Goal: Transaction & Acquisition: Purchase product/service

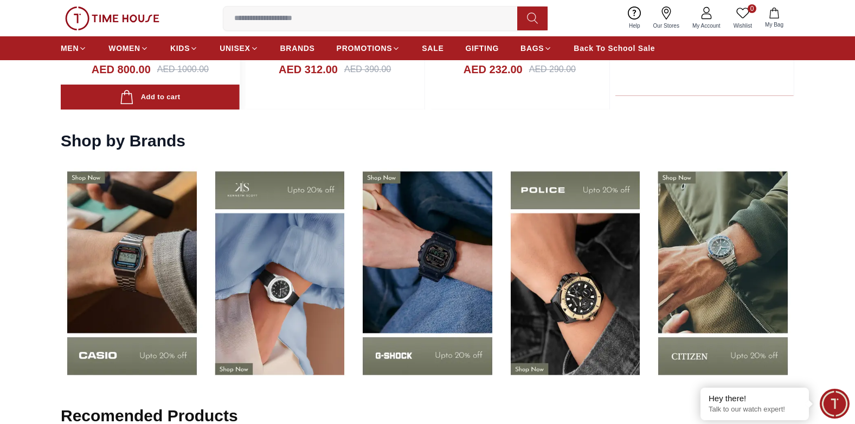
scroll to position [1517, 0]
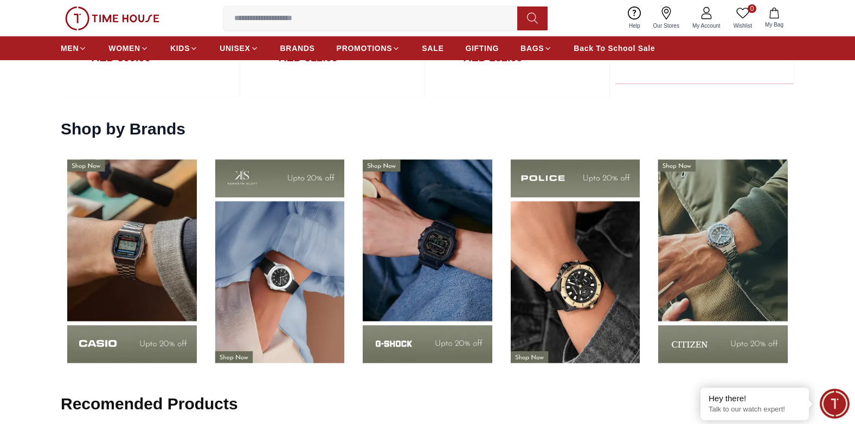
click at [128, 276] on img at bounding box center [132, 261] width 143 height 222
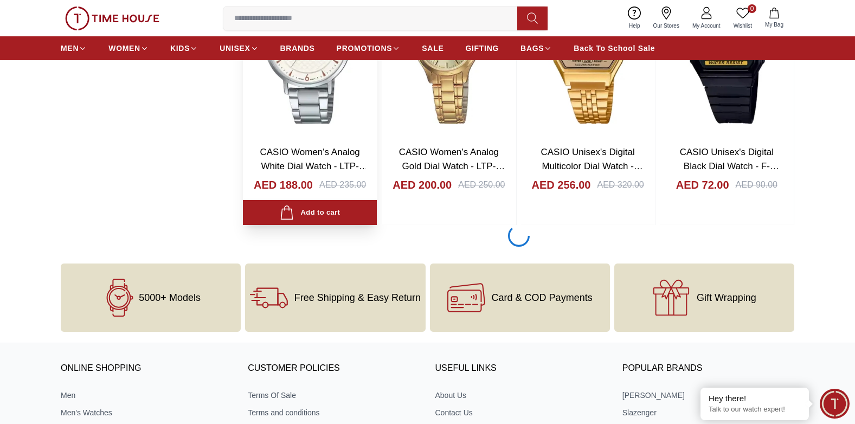
scroll to position [1680, 0]
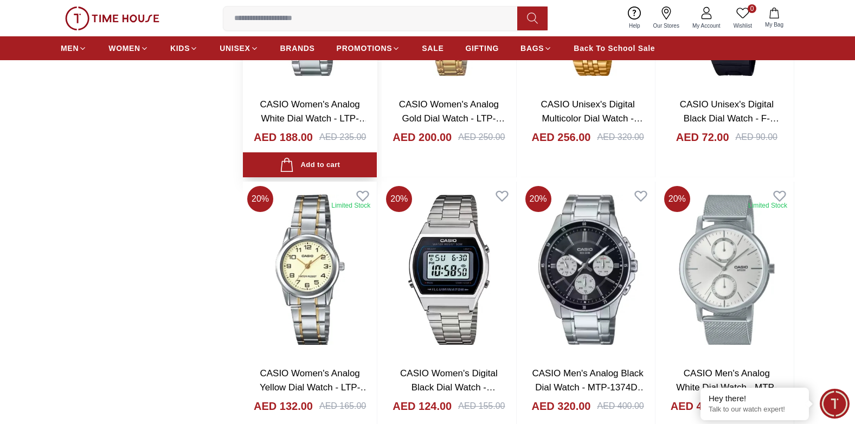
scroll to position [1788, 0]
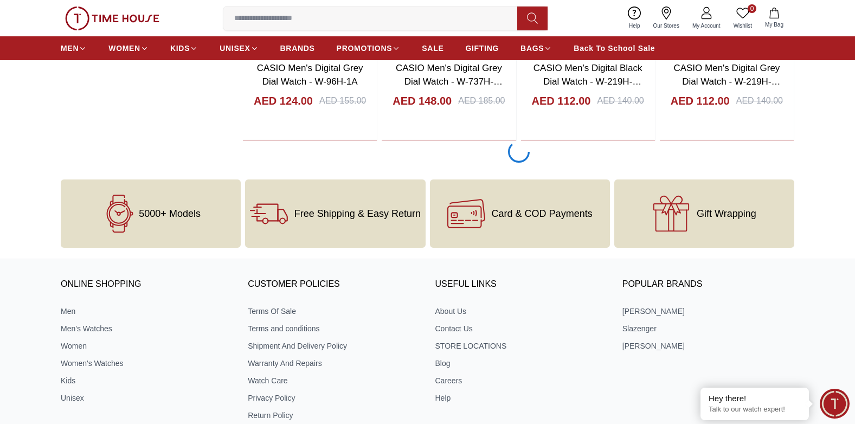
scroll to position [4390, 0]
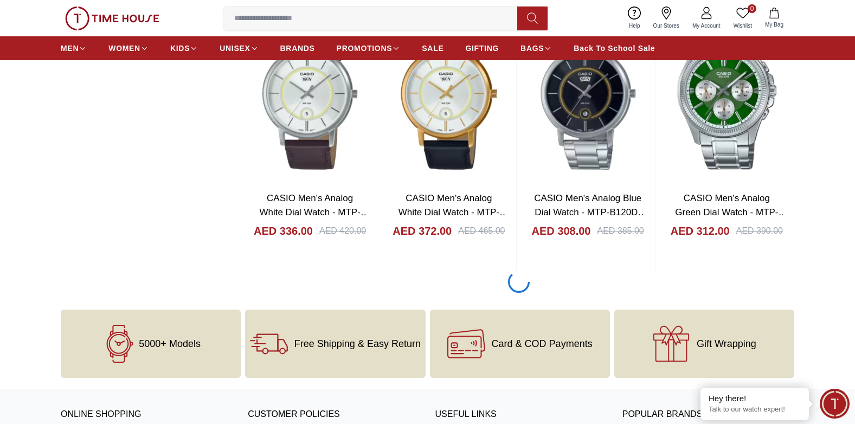
scroll to position [6991, 0]
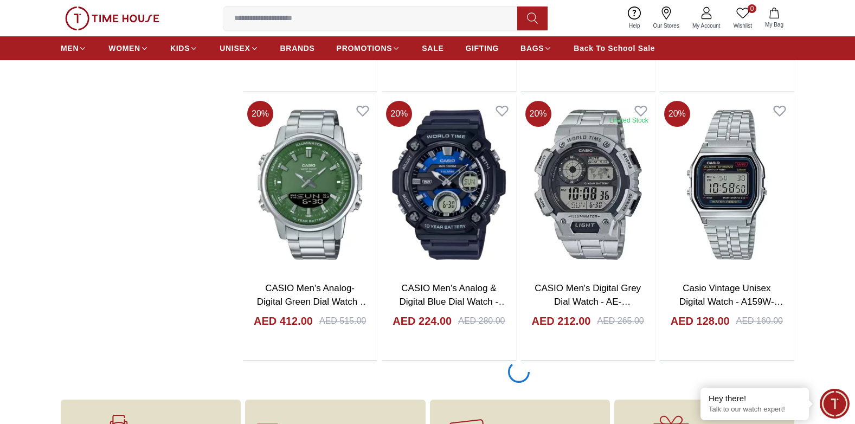
scroll to position [9592, 0]
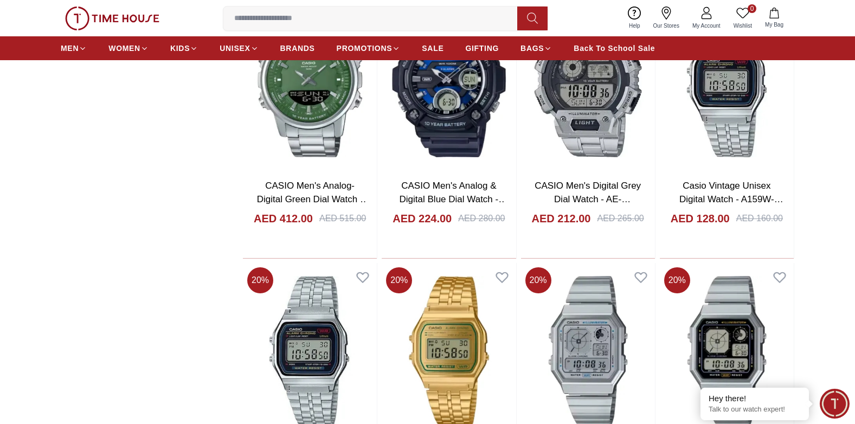
scroll to position [9809, 0]
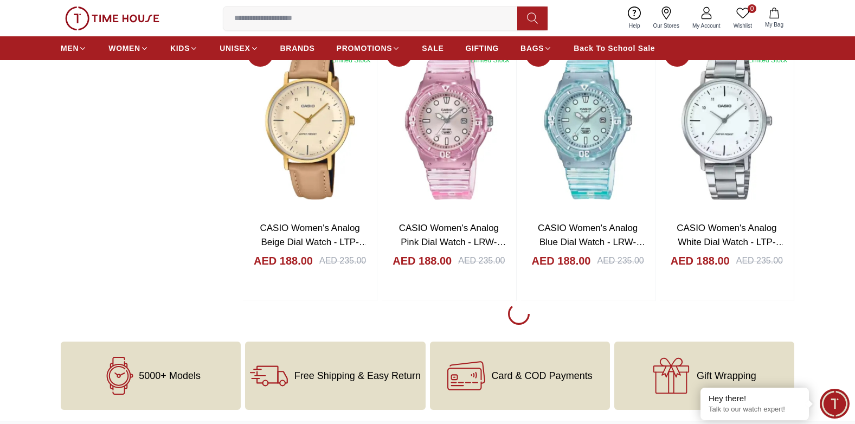
scroll to position [12356, 0]
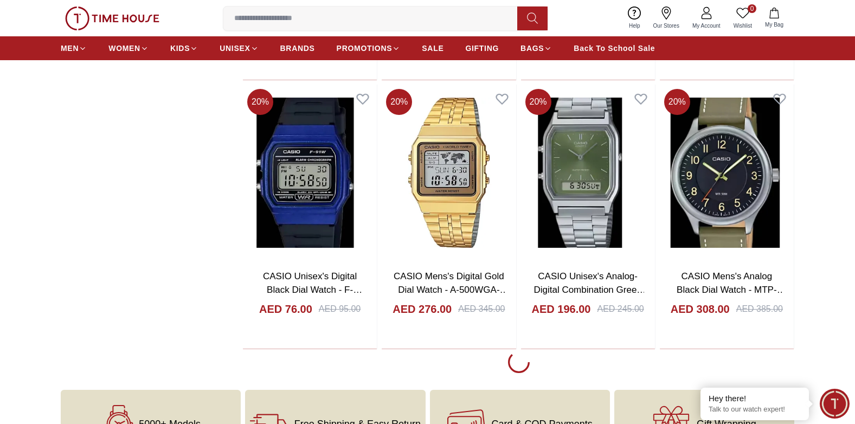
scroll to position [15012, 0]
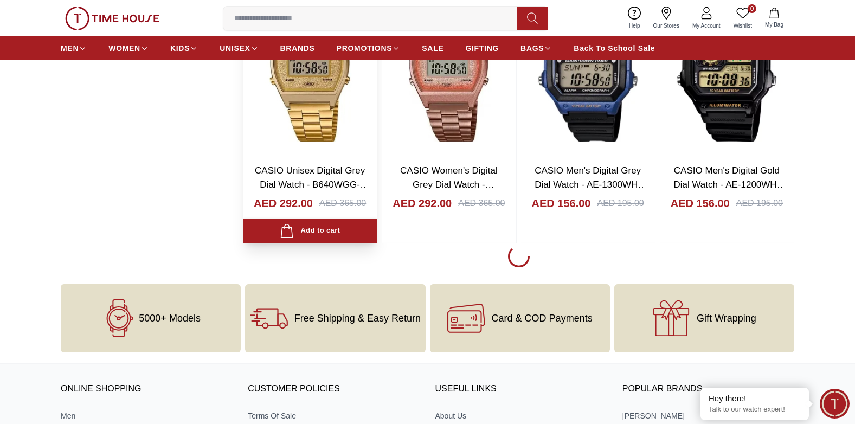
scroll to position [17830, 0]
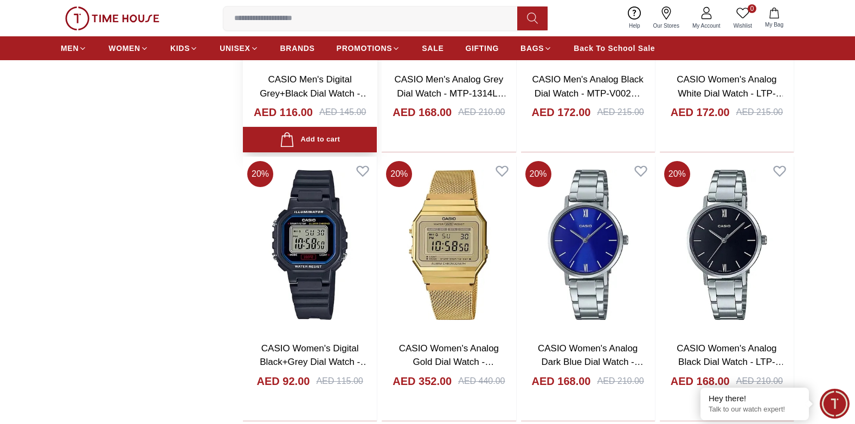
scroll to position [19022, 0]
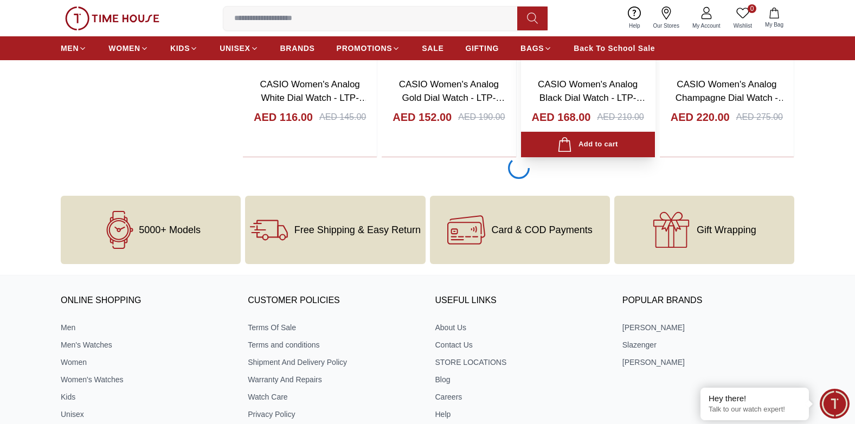
scroll to position [20648, 0]
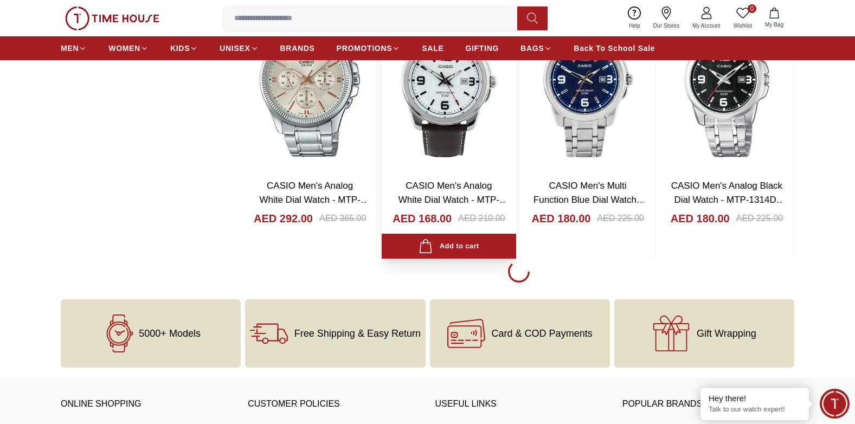
scroll to position [21840, 0]
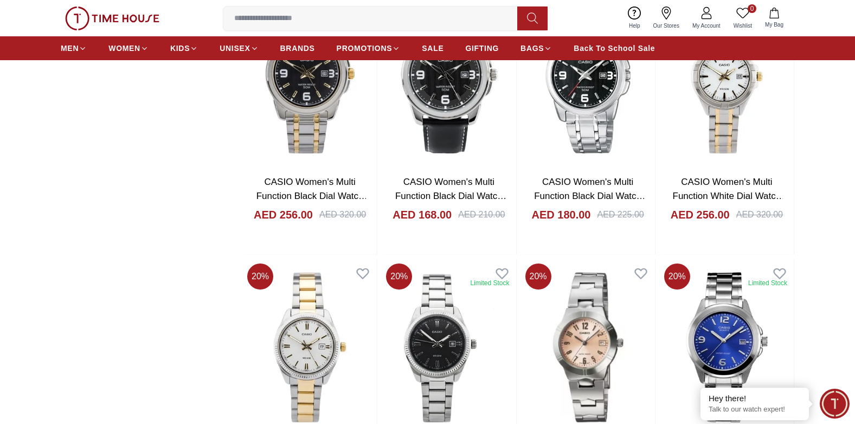
scroll to position [21840, 0]
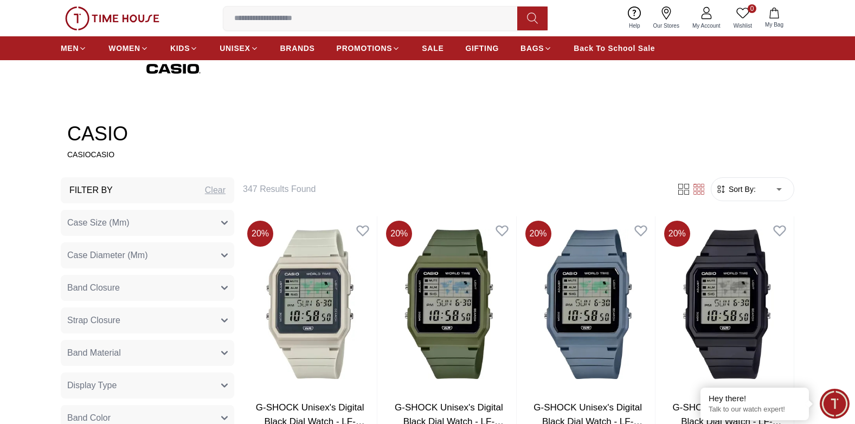
scroll to position [379, 0]
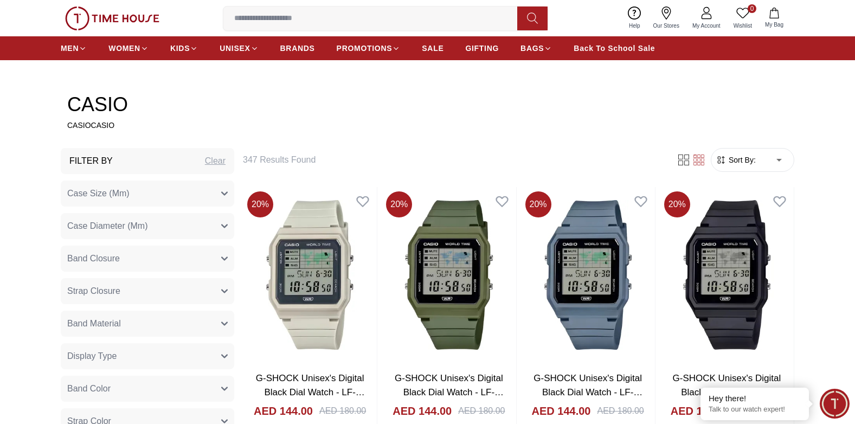
click at [182, 300] on button "Strap Closure" at bounding box center [147, 291] width 173 height 26
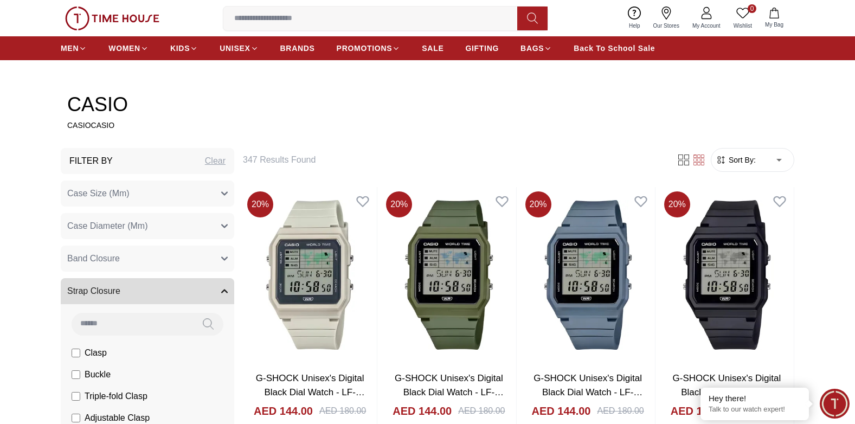
scroll to position [488, 0]
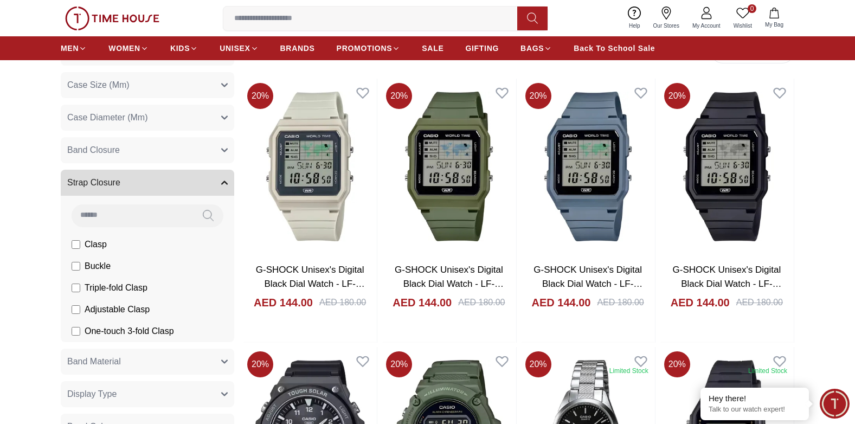
click at [175, 185] on button "Strap Closure" at bounding box center [147, 183] width 173 height 26
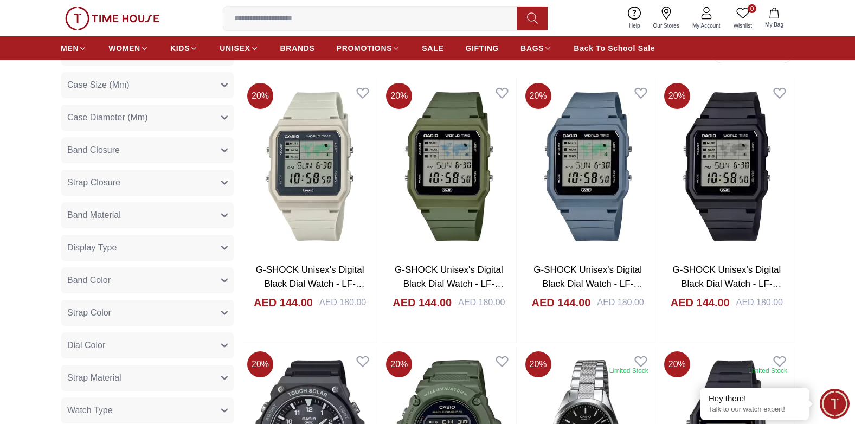
click at [167, 219] on button "Band Material" at bounding box center [147, 215] width 173 height 26
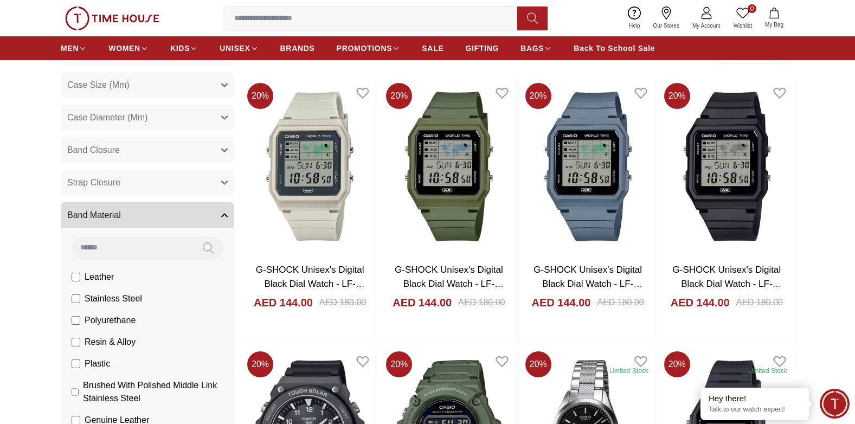
click at [167, 219] on button "Band Material" at bounding box center [147, 215] width 173 height 26
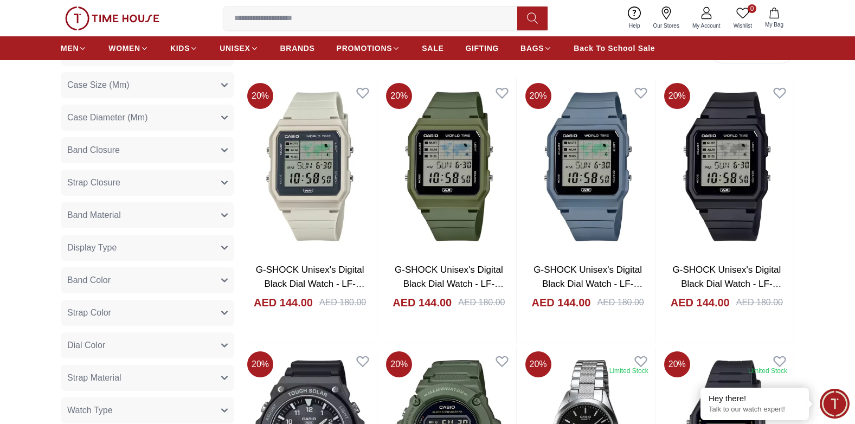
click at [167, 219] on button "Band Material" at bounding box center [147, 215] width 173 height 26
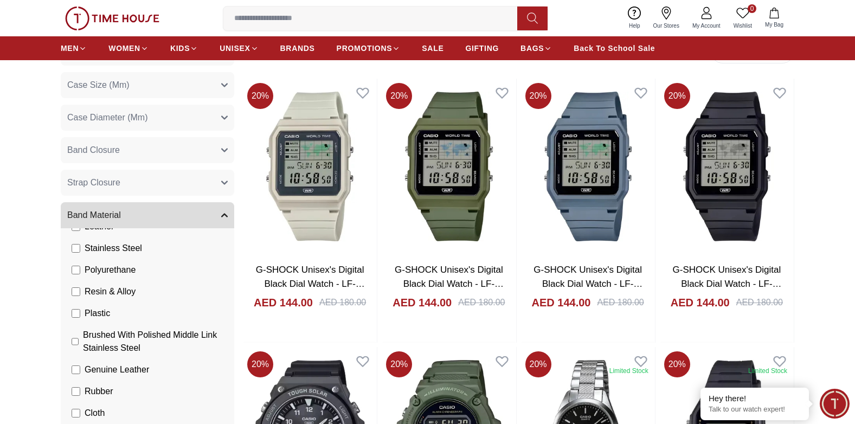
scroll to position [108, 0]
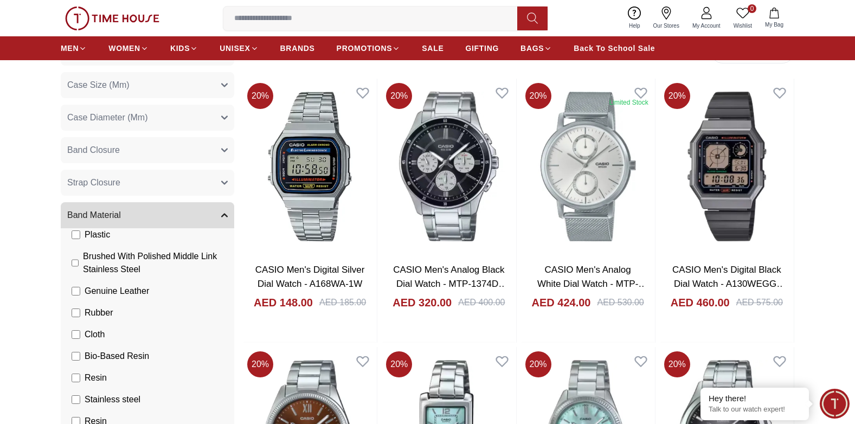
scroll to position [217, 0]
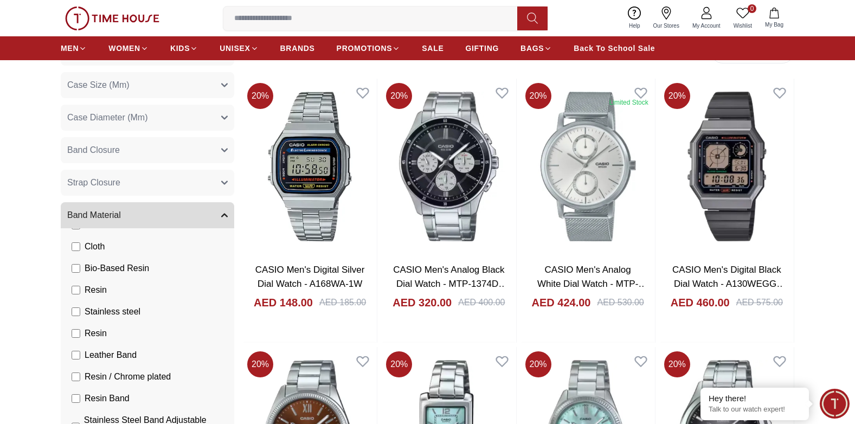
click at [225, 212] on icon "button" at bounding box center [224, 215] width 7 height 7
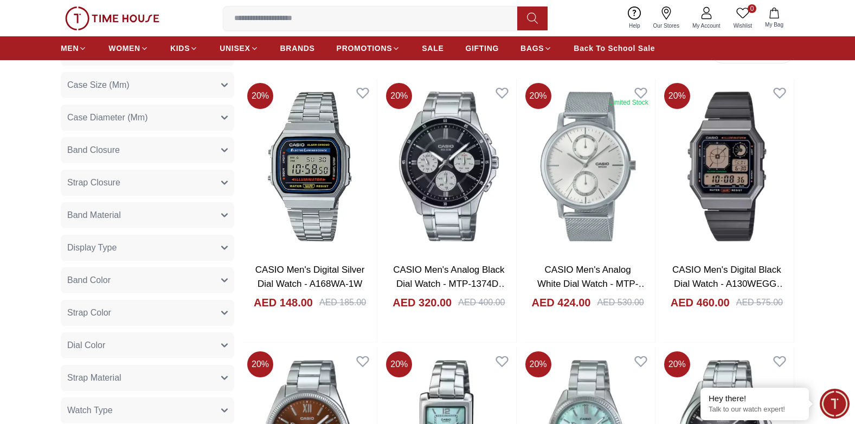
click at [211, 277] on button "Band Color" at bounding box center [147, 280] width 173 height 26
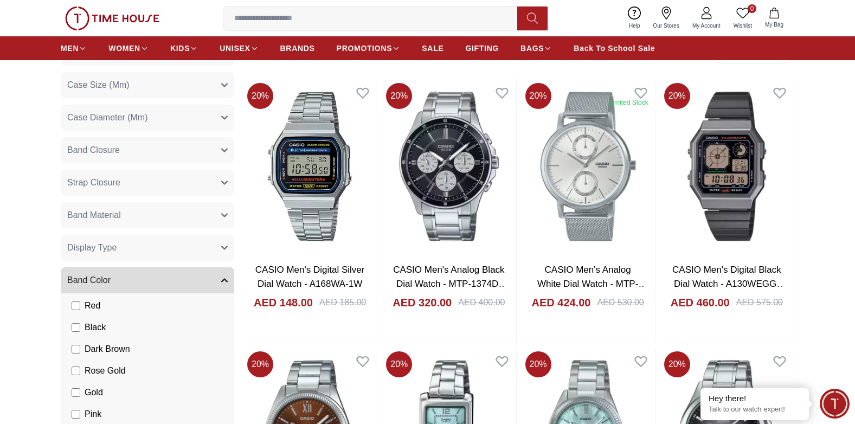
scroll to position [54, 0]
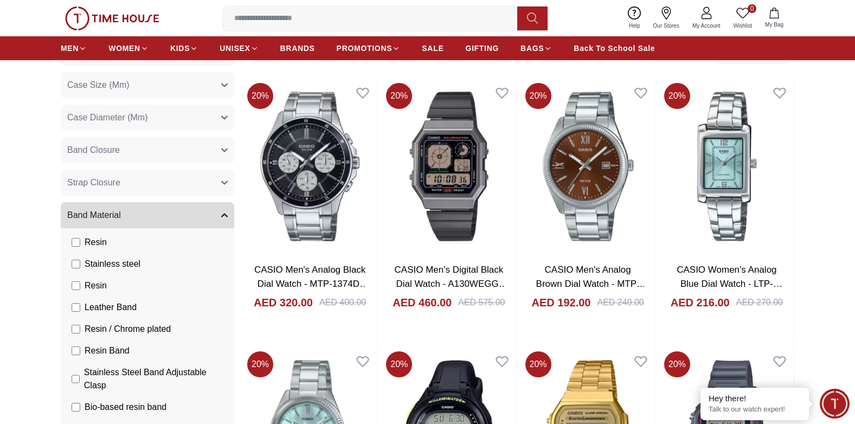
scroll to position [325, 0]
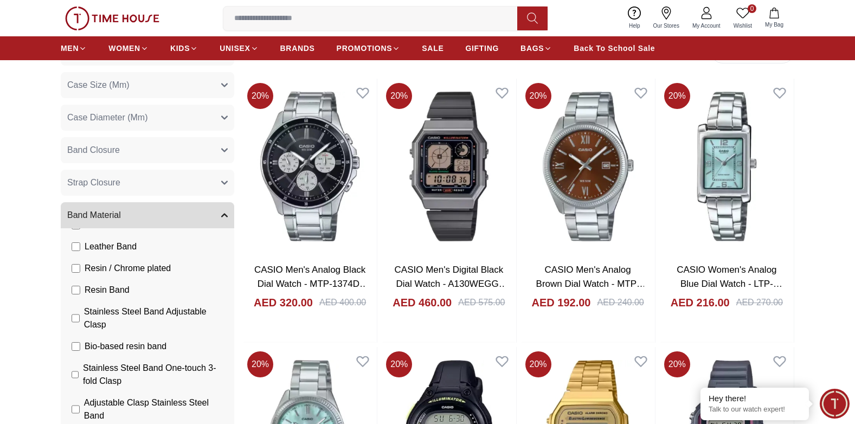
click at [224, 210] on button "Band Material" at bounding box center [147, 215] width 173 height 26
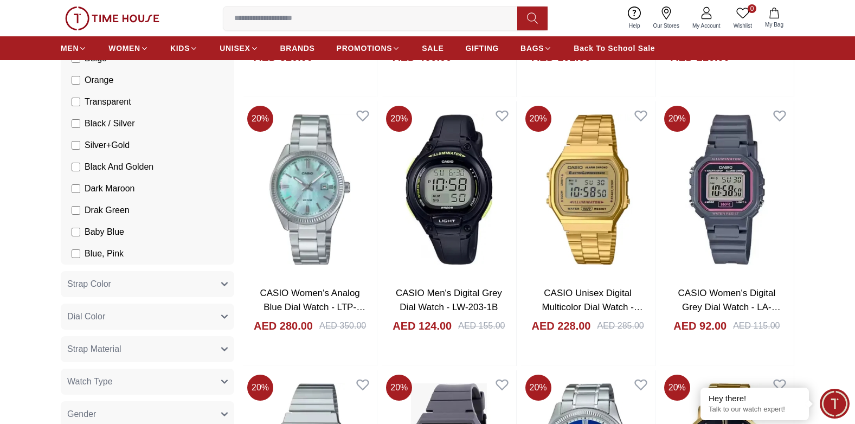
scroll to position [861, 0]
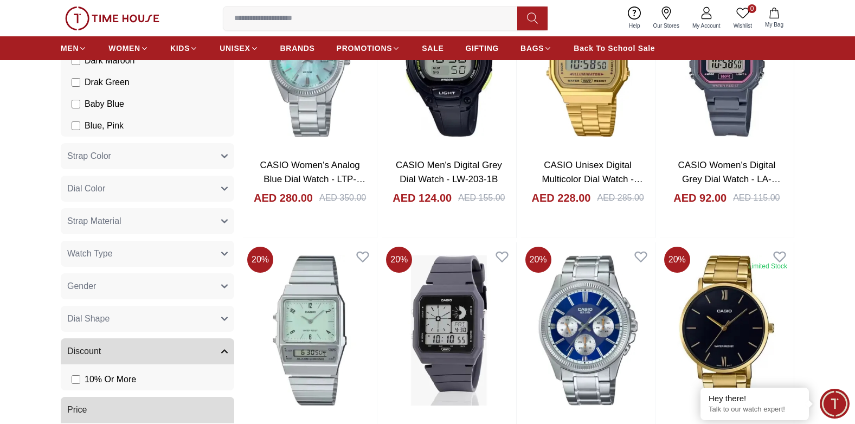
click at [217, 296] on button "Gender" at bounding box center [147, 286] width 173 height 26
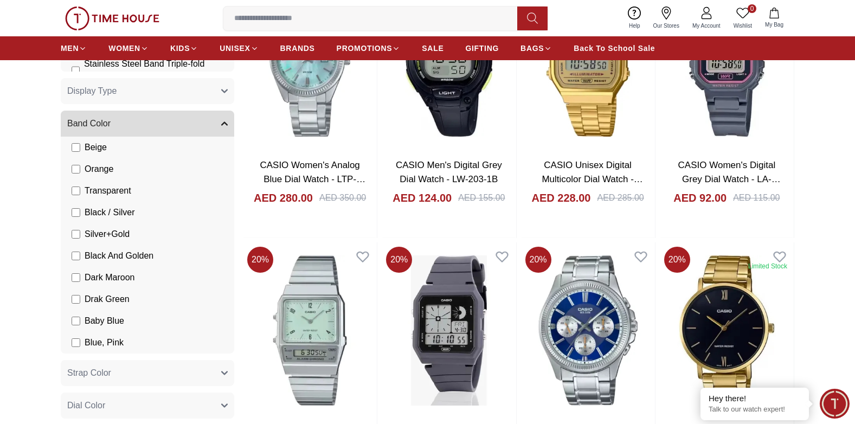
scroll to position [1078, 0]
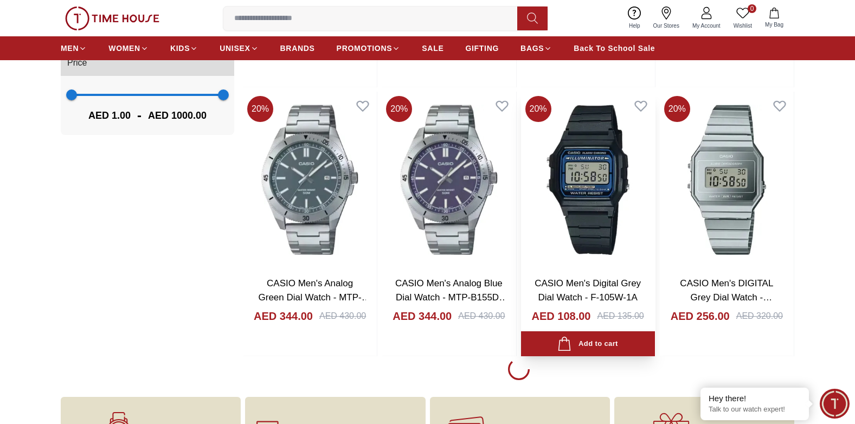
scroll to position [1572, 0]
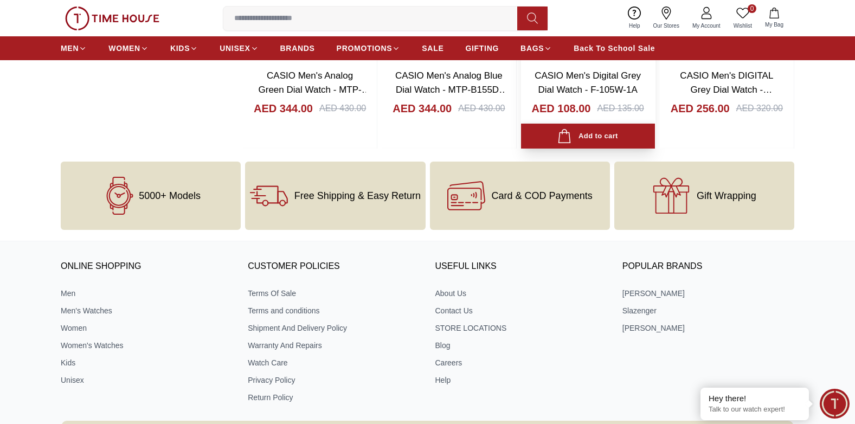
scroll to position [1788, 0]
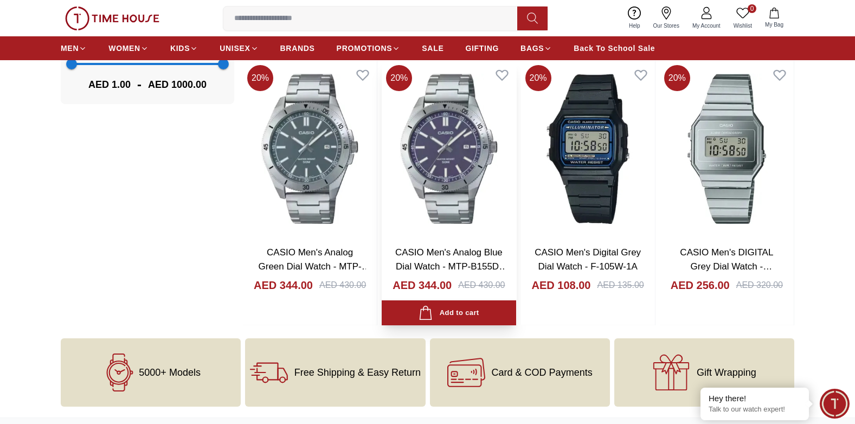
scroll to position [1517, 0]
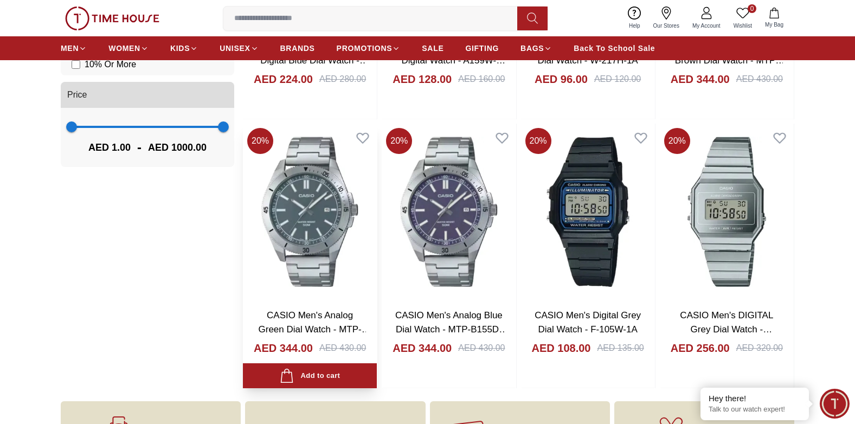
click at [315, 229] on img at bounding box center [310, 212] width 134 height 176
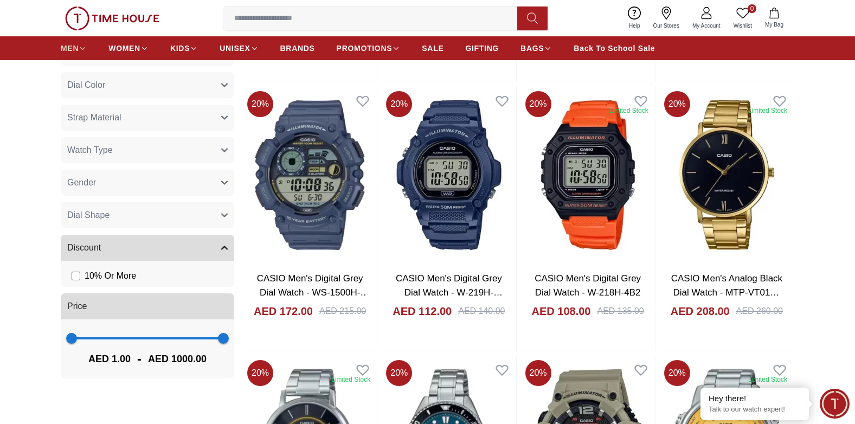
scroll to position [741, 0]
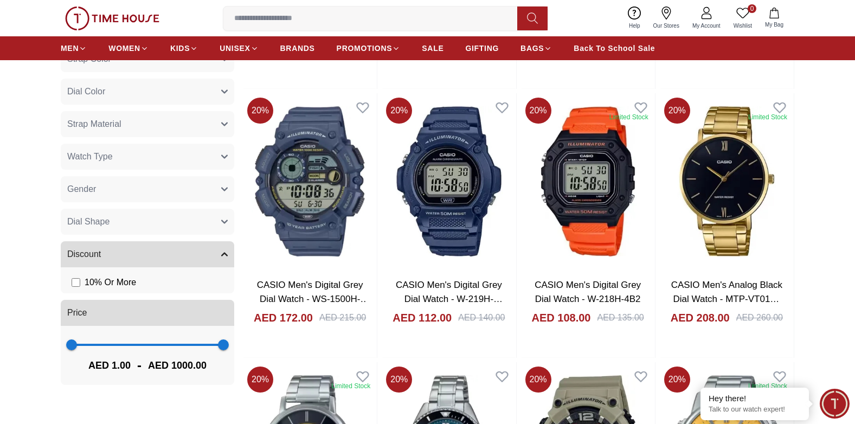
scroll to position [1572, 0]
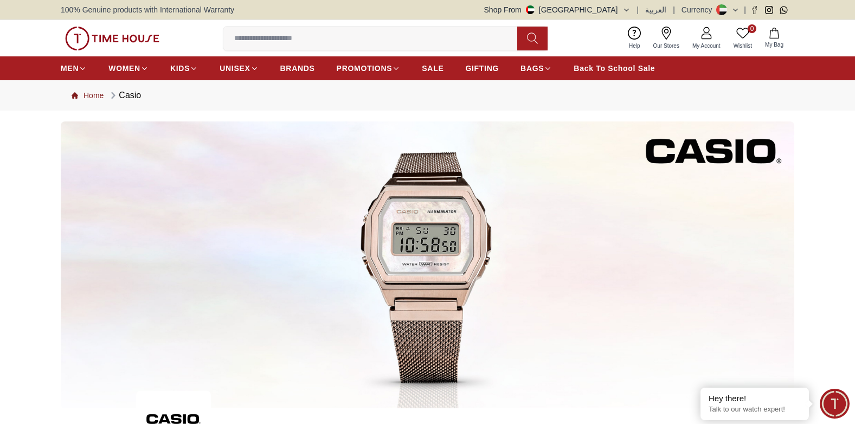
click at [99, 99] on link "Home" at bounding box center [88, 95] width 32 height 11
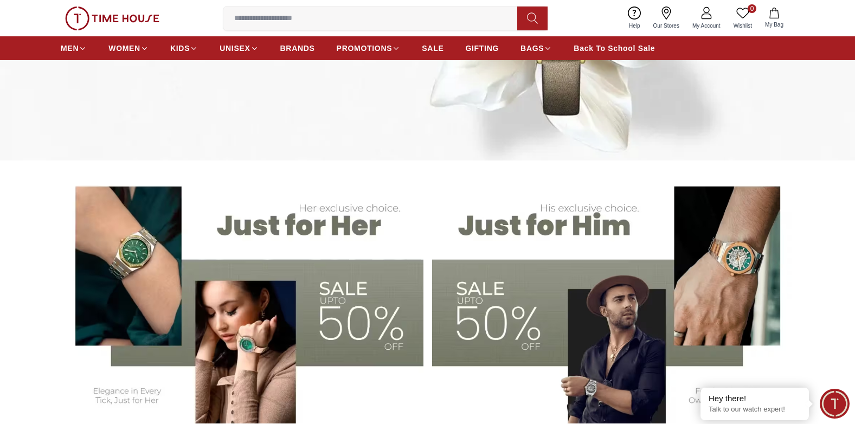
scroll to position [325, 0]
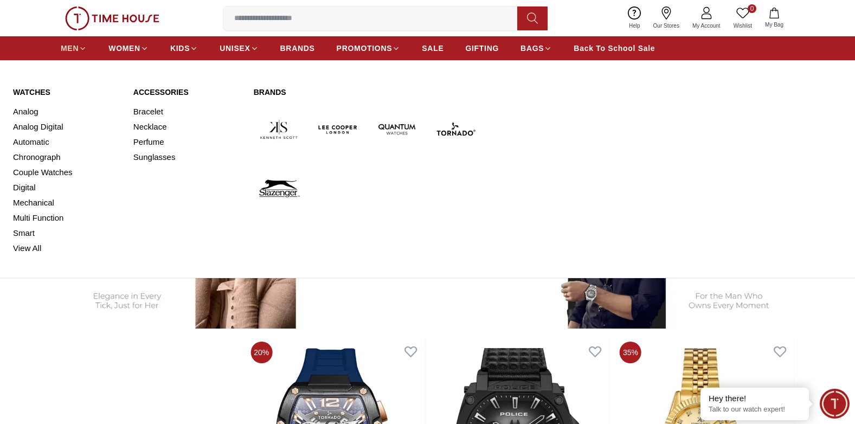
click at [64, 50] on span "MEN" at bounding box center [70, 48] width 18 height 11
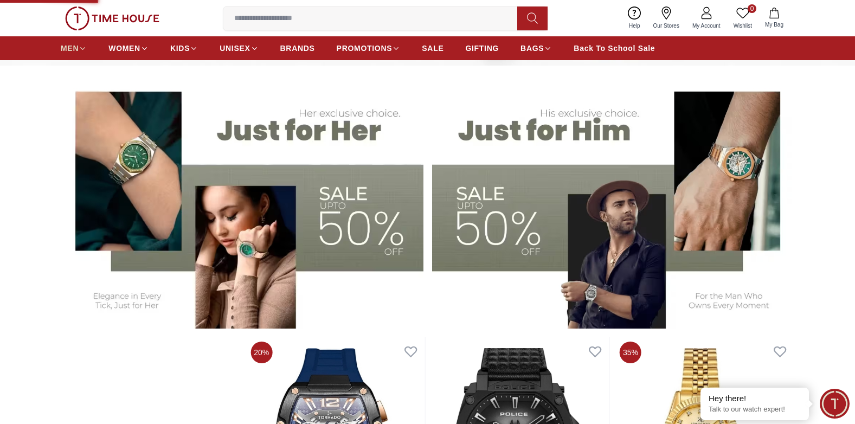
click at [64, 50] on span "MEN" at bounding box center [70, 48] width 18 height 11
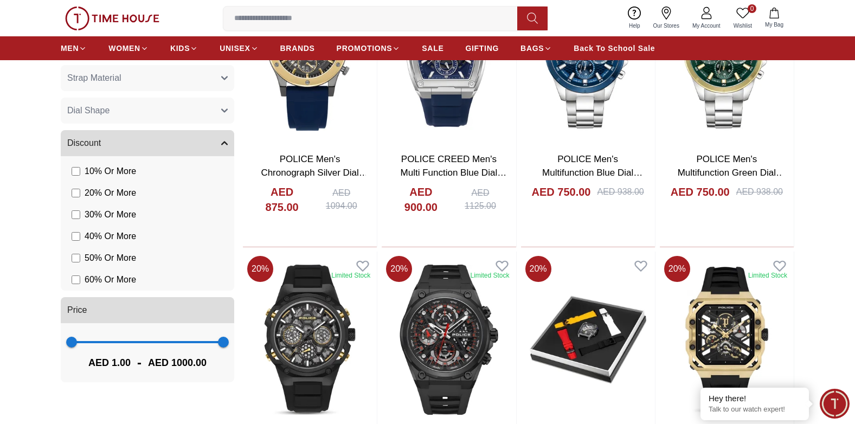
scroll to position [813, 0]
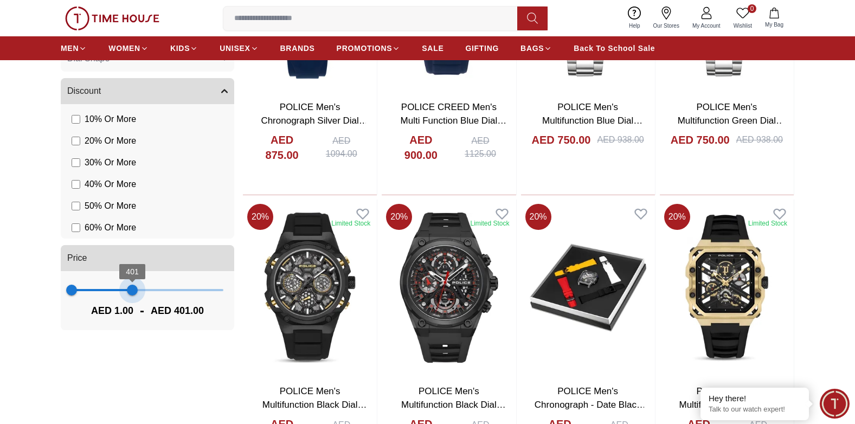
drag, startPoint x: 221, startPoint y: 290, endPoint x: 132, endPoint y: 308, distance: 90.1
click at [132, 308] on div "1 401 AED 1.00 - AED 401.00" at bounding box center [147, 300] width 173 height 59
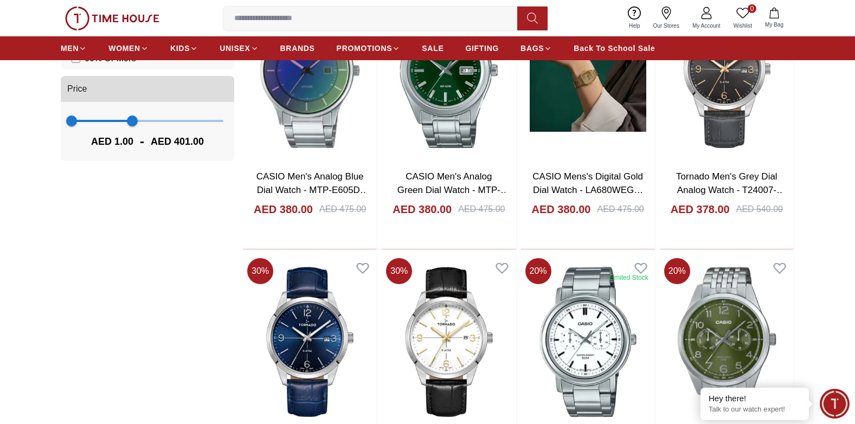
scroll to position [1138, 0]
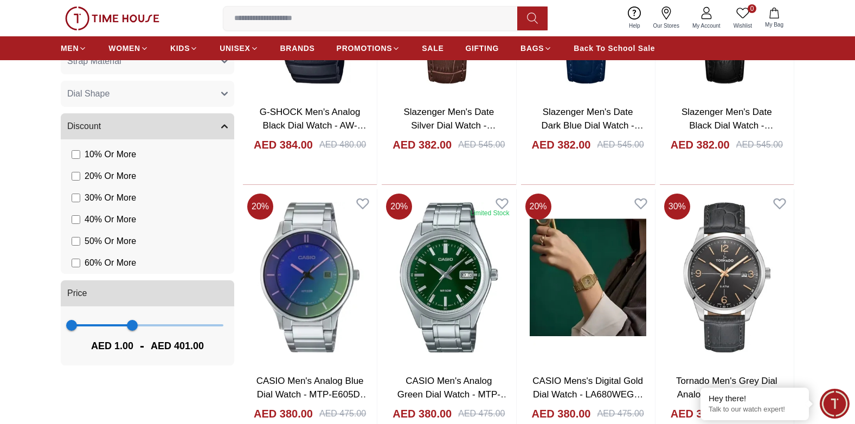
scroll to position [488, 0]
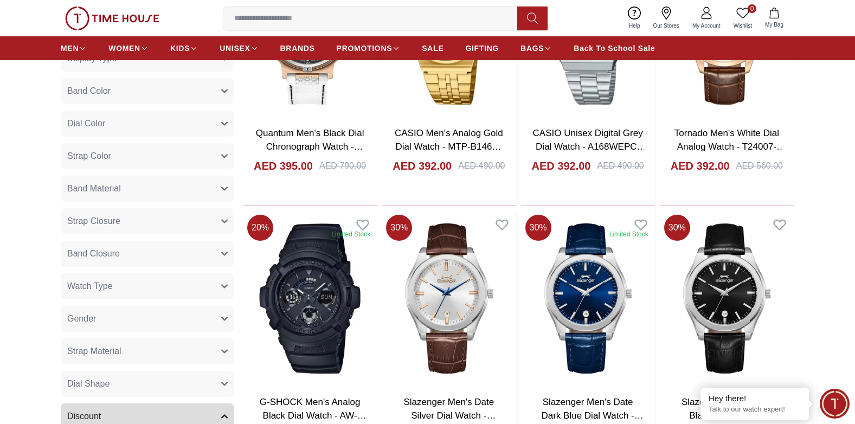
click at [110, 153] on span "Strap Color" at bounding box center [89, 156] width 44 height 13
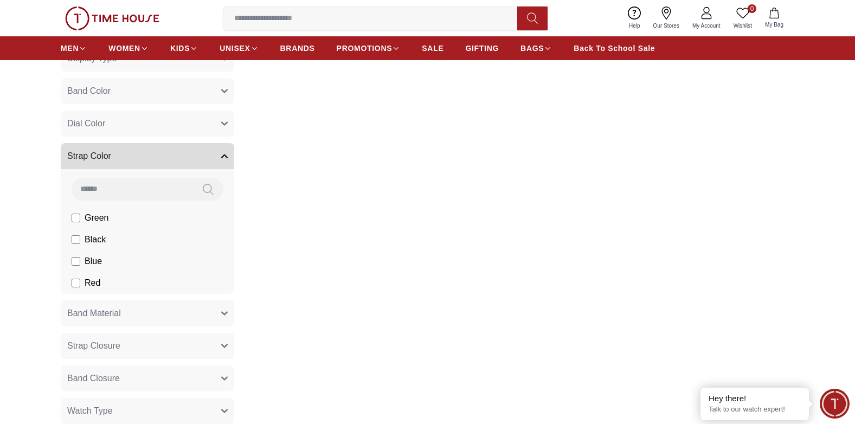
click at [176, 130] on button "Dial Color" at bounding box center [147, 124] width 173 height 26
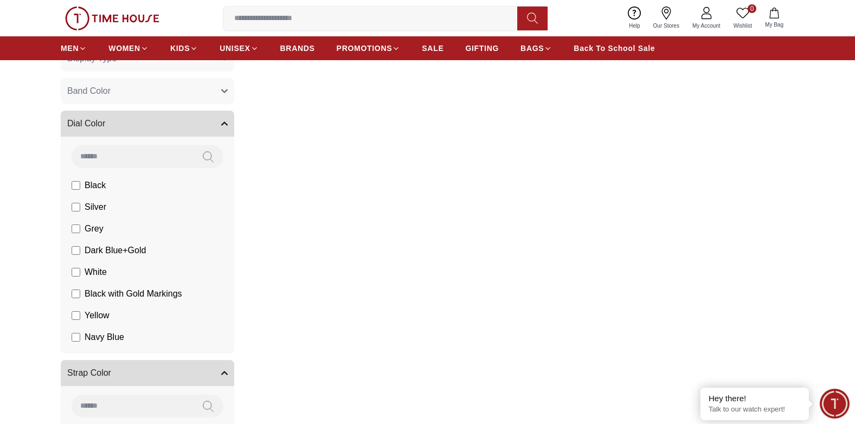
click at [223, 123] on icon "button" at bounding box center [224, 123] width 5 height 3
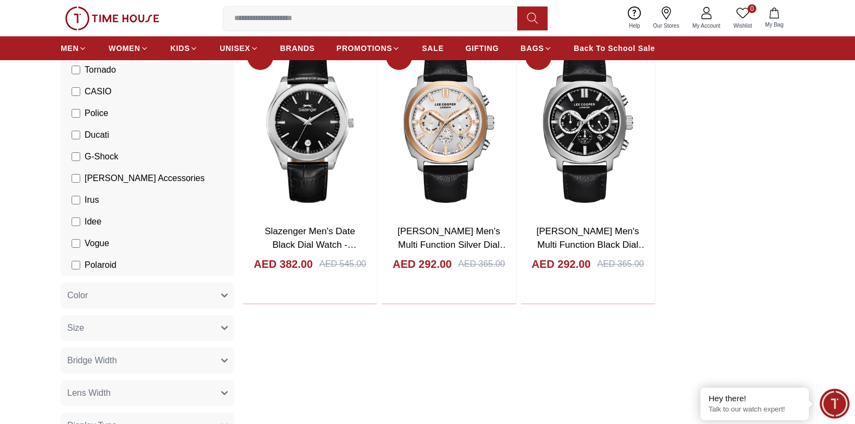
scroll to position [163, 0]
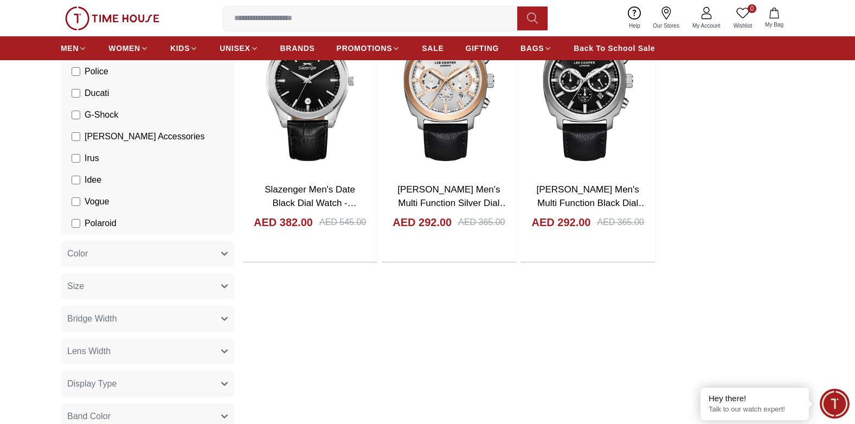
click at [185, 253] on button "Color" at bounding box center [147, 254] width 173 height 26
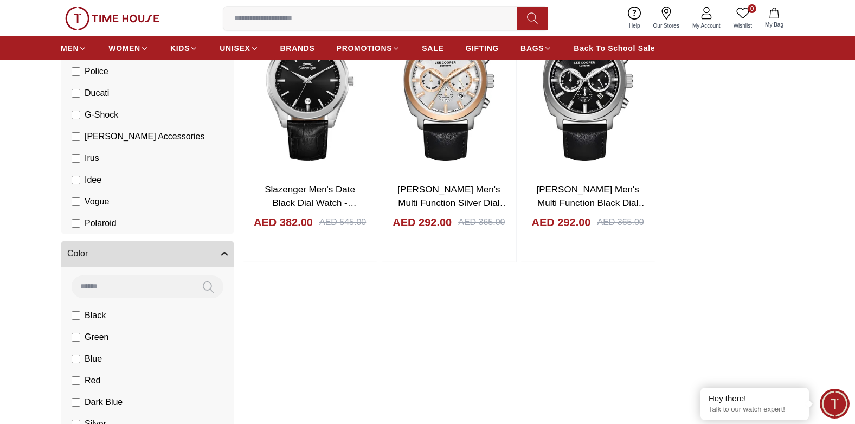
click at [144, 261] on button "Color" at bounding box center [147, 254] width 173 height 26
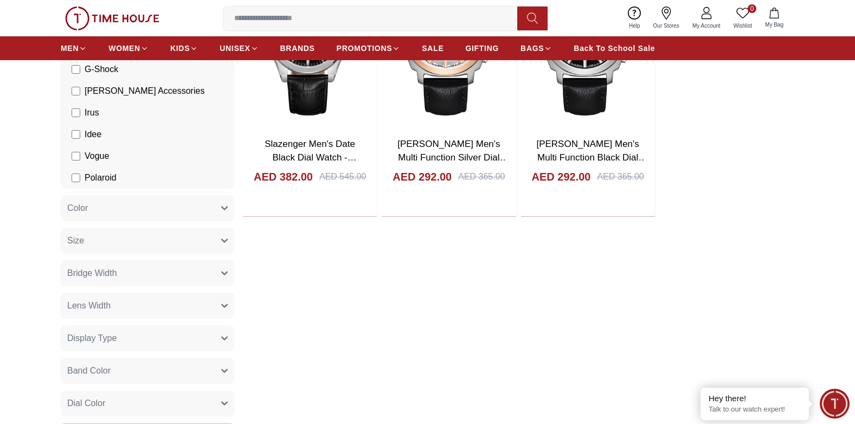
scroll to position [271, 0]
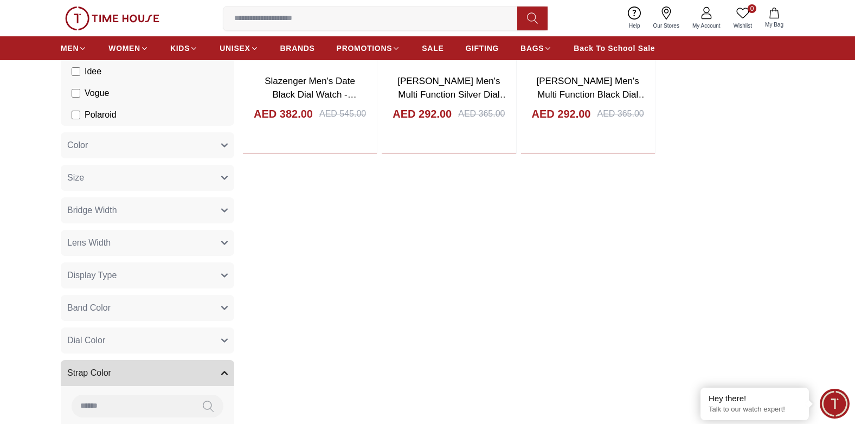
click at [153, 303] on button "Band Color" at bounding box center [147, 308] width 173 height 26
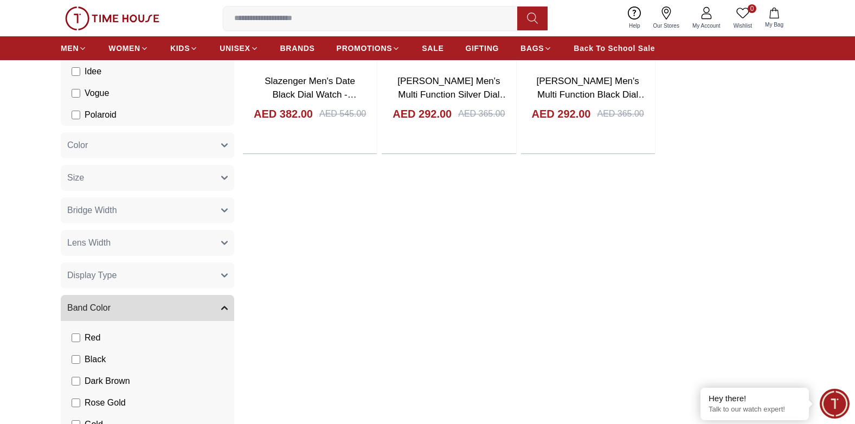
scroll to position [108, 0]
click at [113, 306] on button "Band Color" at bounding box center [147, 308] width 173 height 26
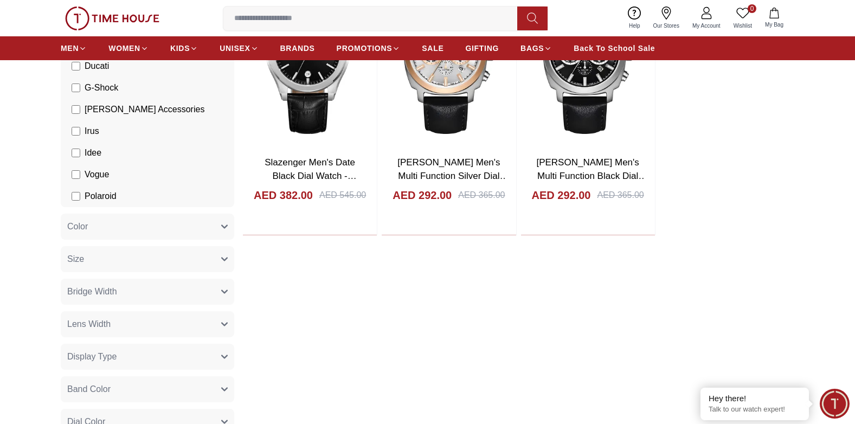
scroll to position [0, 0]
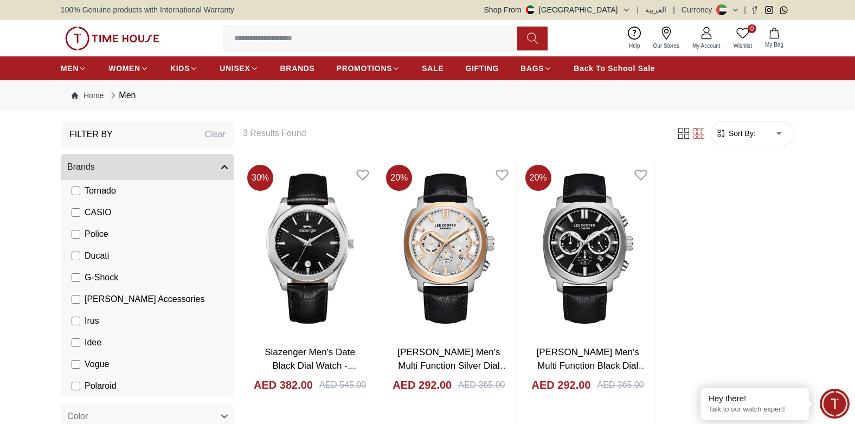
click at [217, 136] on div "Clear" at bounding box center [215, 134] width 21 height 13
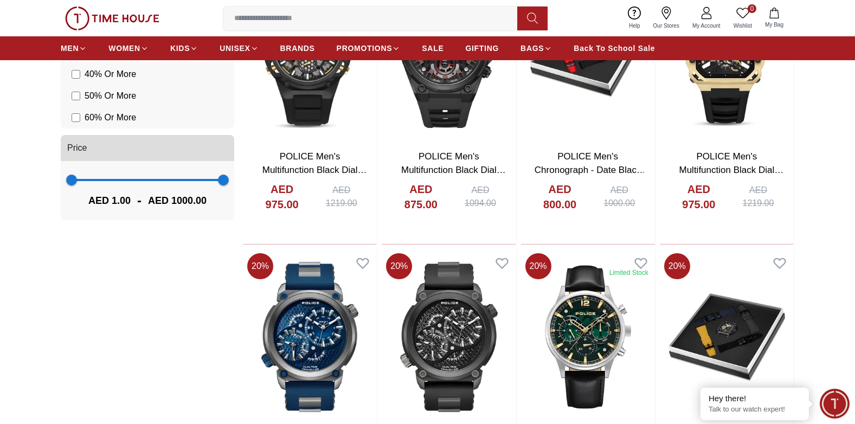
scroll to position [1138, 0]
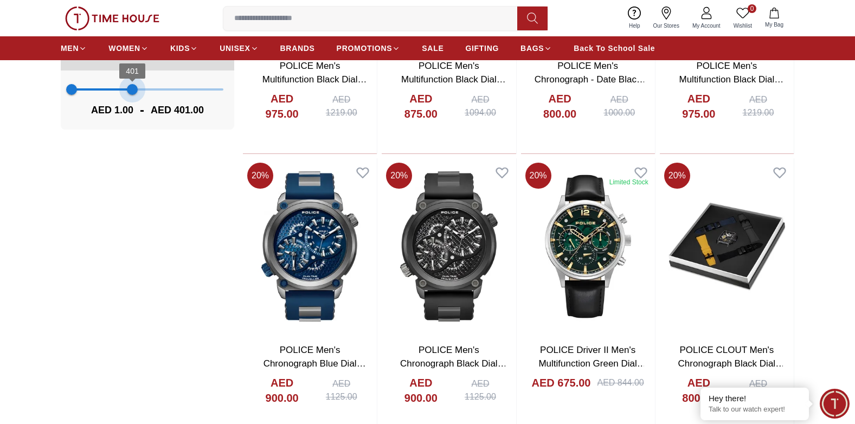
drag, startPoint x: 222, startPoint y: 88, endPoint x: 132, endPoint y: 127, distance: 98.1
click at [132, 127] on div "1 401 AED 1.00 - AED 401.00" at bounding box center [147, 99] width 173 height 59
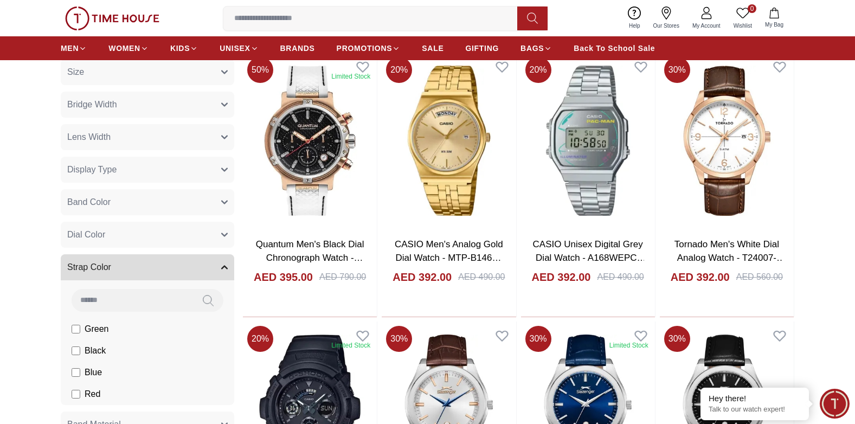
scroll to position [325, 0]
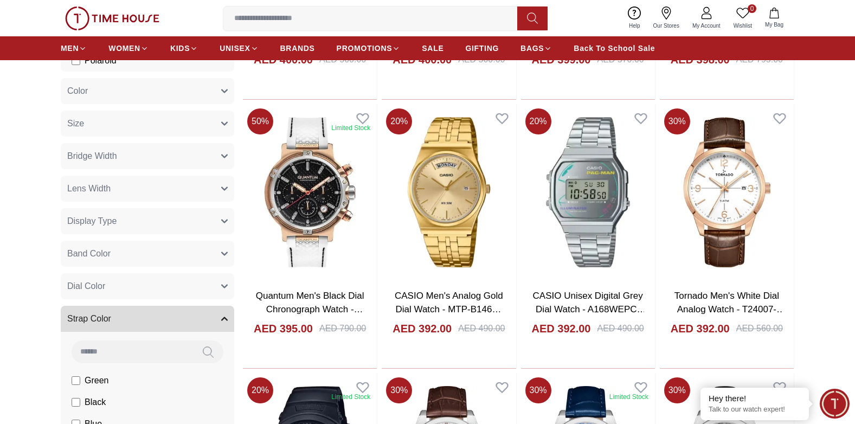
click at [214, 90] on button "Color" at bounding box center [147, 91] width 173 height 26
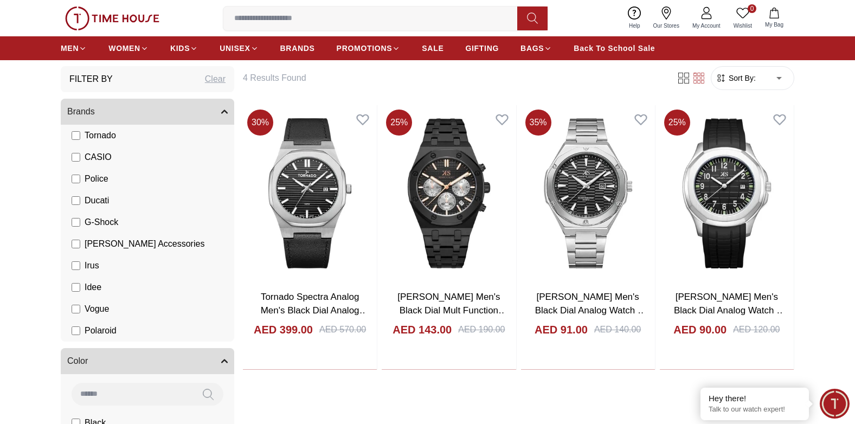
scroll to position [54, 0]
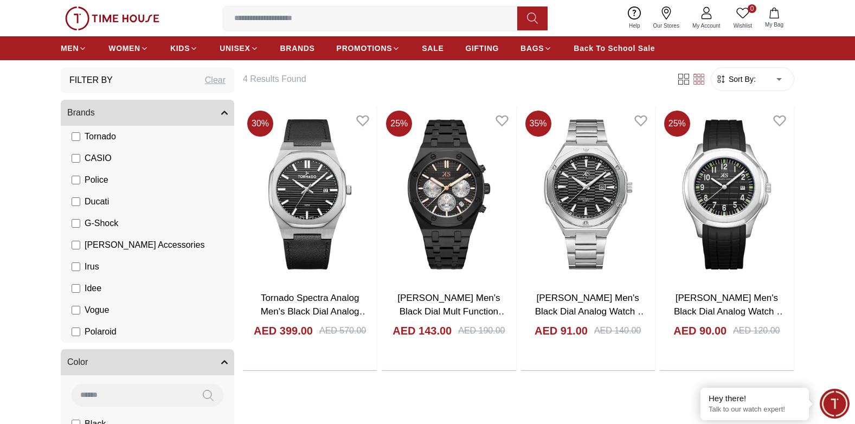
click at [208, 77] on div "Clear" at bounding box center [215, 80] width 21 height 13
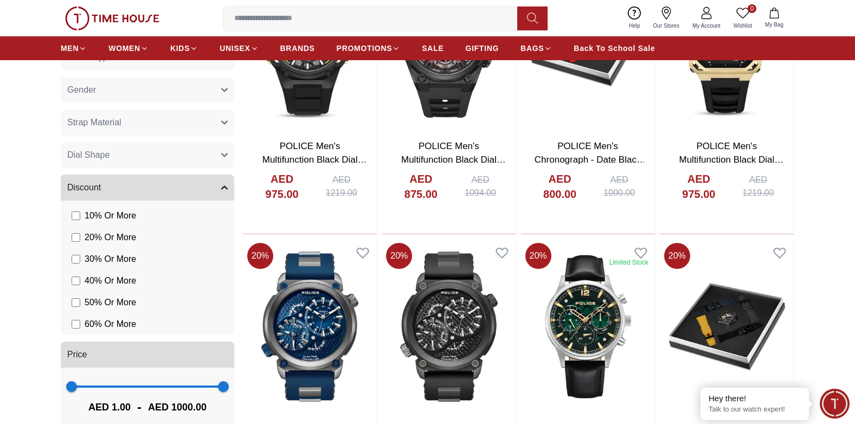
scroll to position [1246, 0]
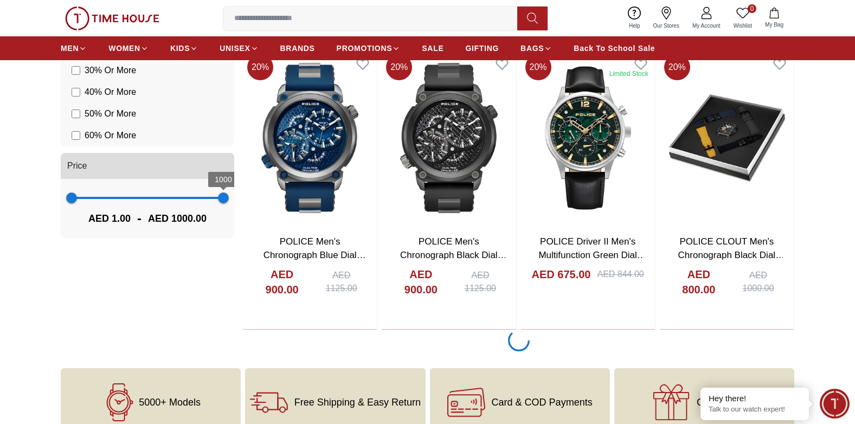
drag, startPoint x: 217, startPoint y: 196, endPoint x: 152, endPoint y: 209, distance: 66.4
click at [152, 209] on div "1 1000 AED 1.00 - AED 1000.00" at bounding box center [147, 208] width 173 height 59
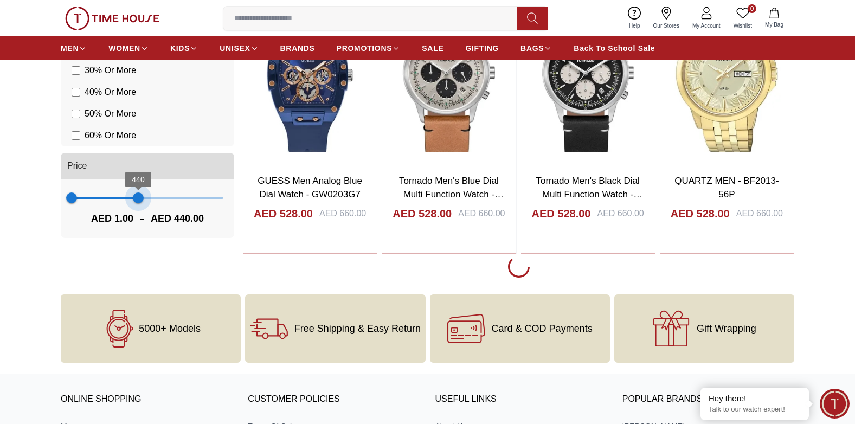
drag, startPoint x: 154, startPoint y: 202, endPoint x: 137, endPoint y: 201, distance: 16.8
click at [137, 202] on span "440" at bounding box center [138, 197] width 11 height 11
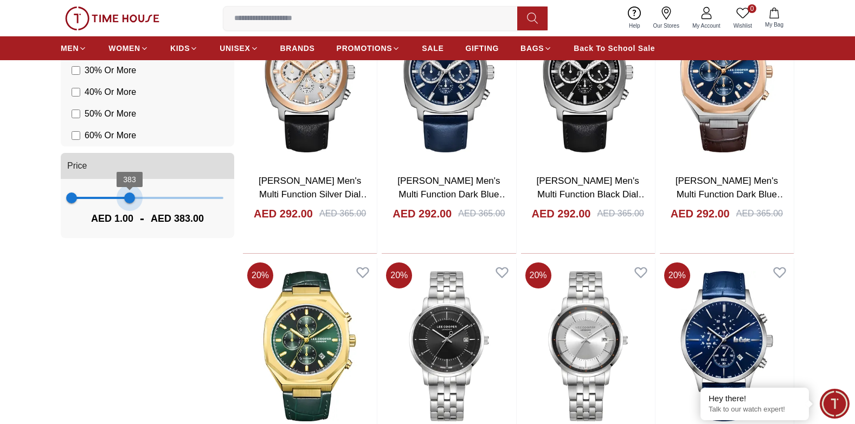
type input "***"
drag, startPoint x: 137, startPoint y: 201, endPoint x: 132, endPoint y: 195, distance: 7.3
click at [132, 195] on span "401" at bounding box center [132, 197] width 11 height 11
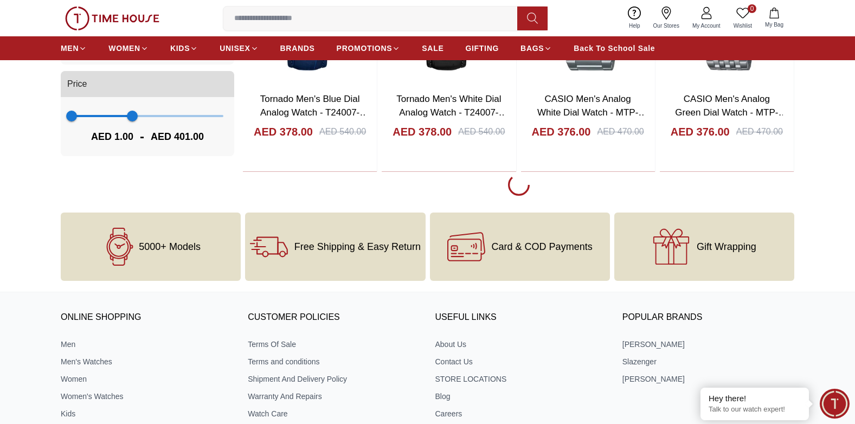
scroll to position [1355, 0]
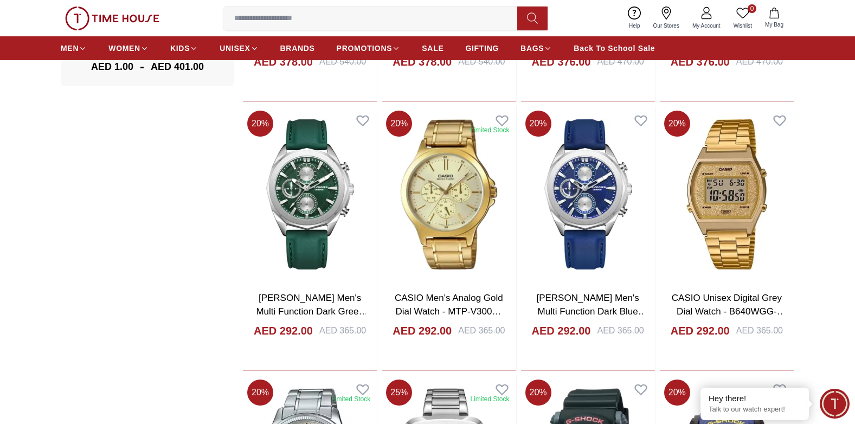
scroll to position [1517, 0]
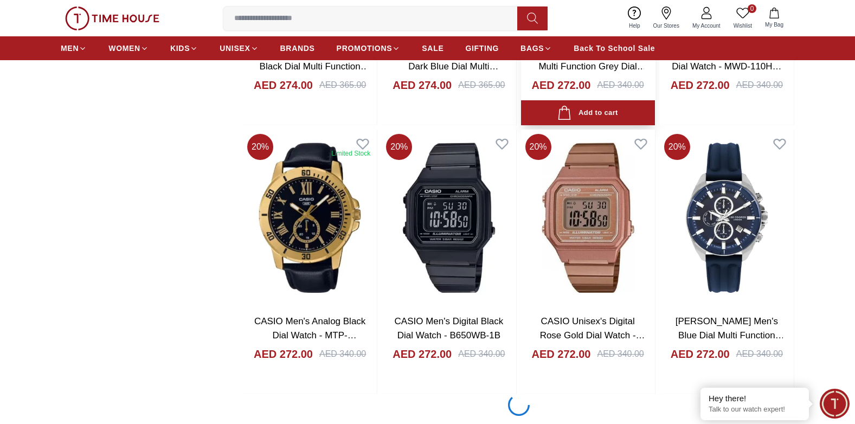
scroll to position [4010, 0]
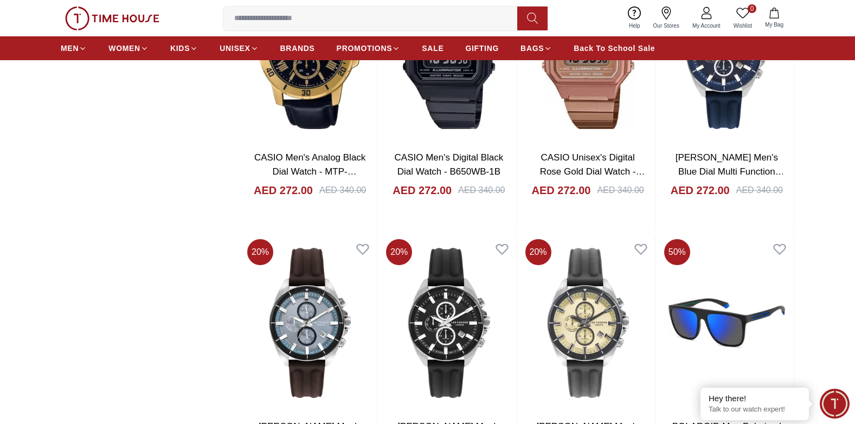
scroll to position [4010, 0]
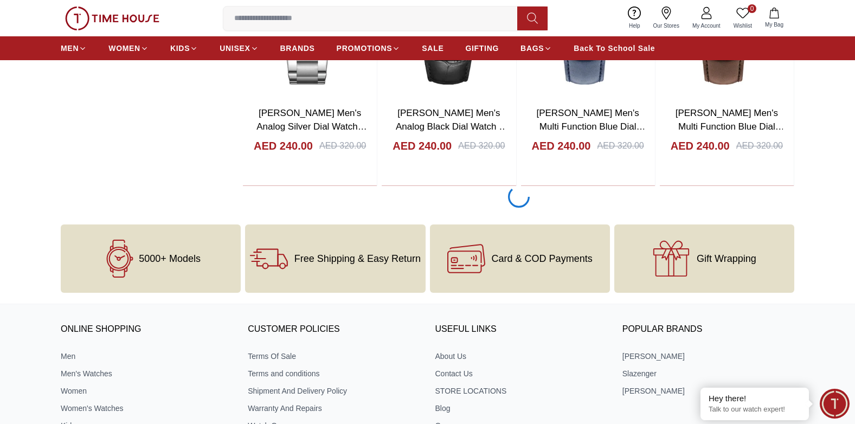
scroll to position [6612, 0]
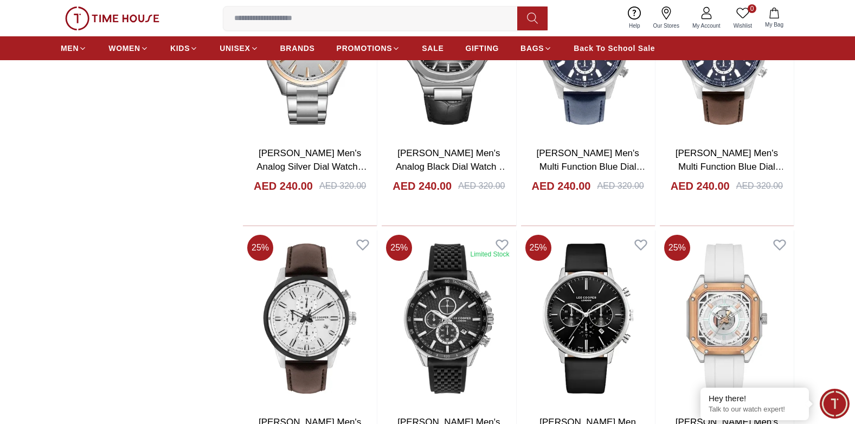
scroll to position [6774, 0]
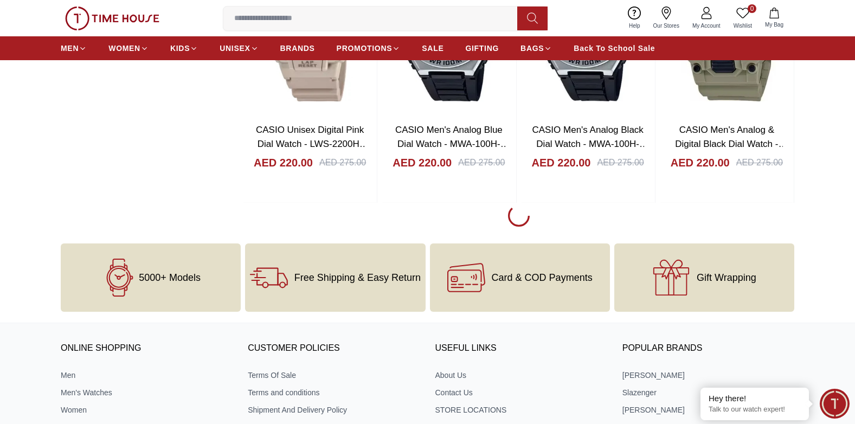
scroll to position [9376, 0]
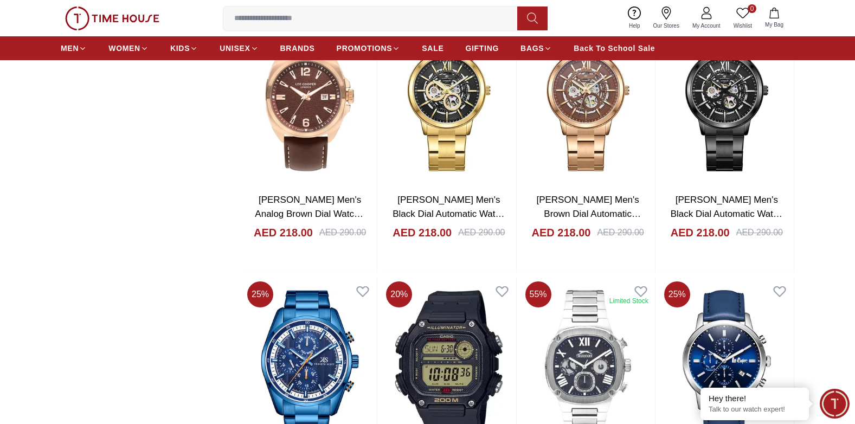
scroll to position [9809, 0]
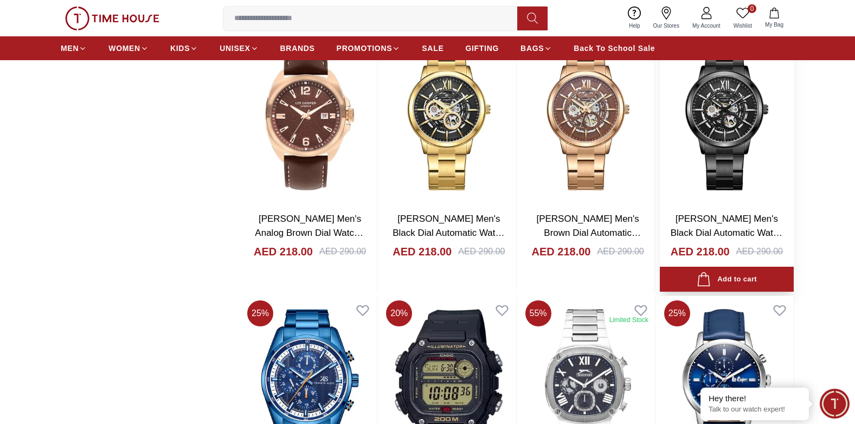
click at [700, 100] on img at bounding box center [727, 115] width 134 height 176
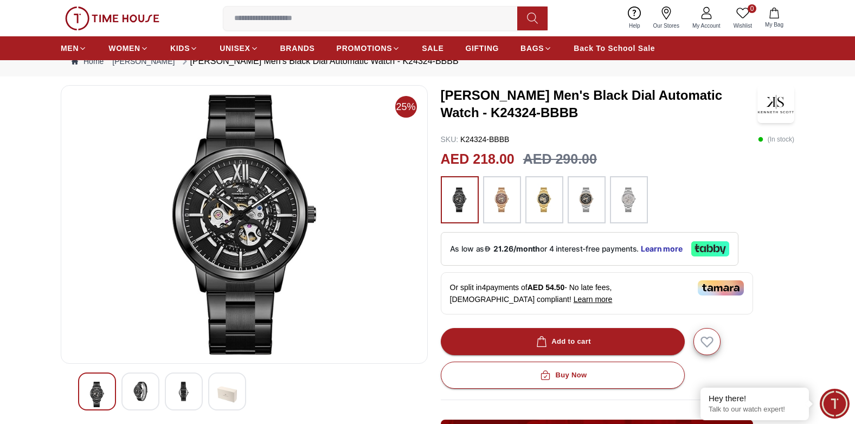
scroll to position [163, 0]
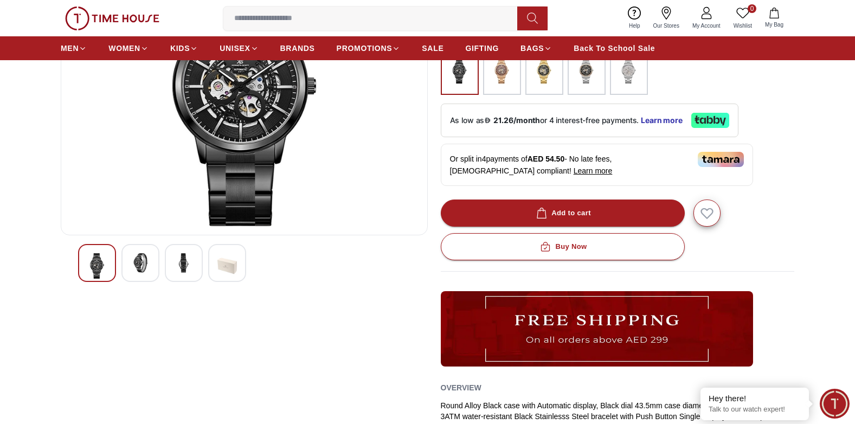
click at [137, 261] on img at bounding box center [141, 263] width 20 height 20
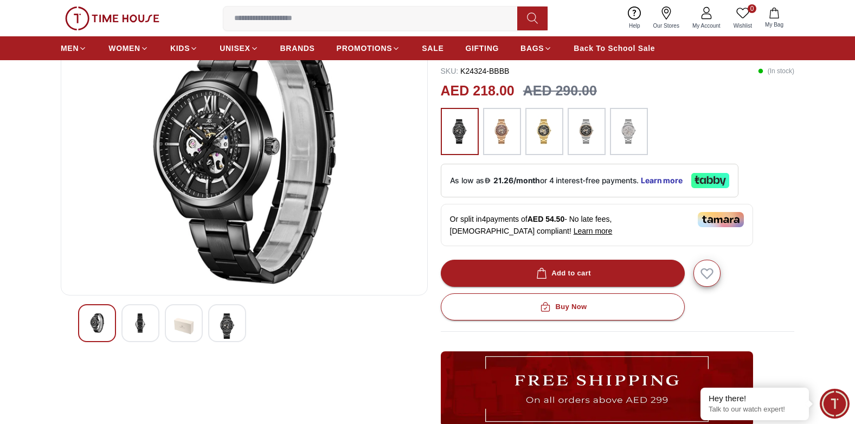
scroll to position [108, 0]
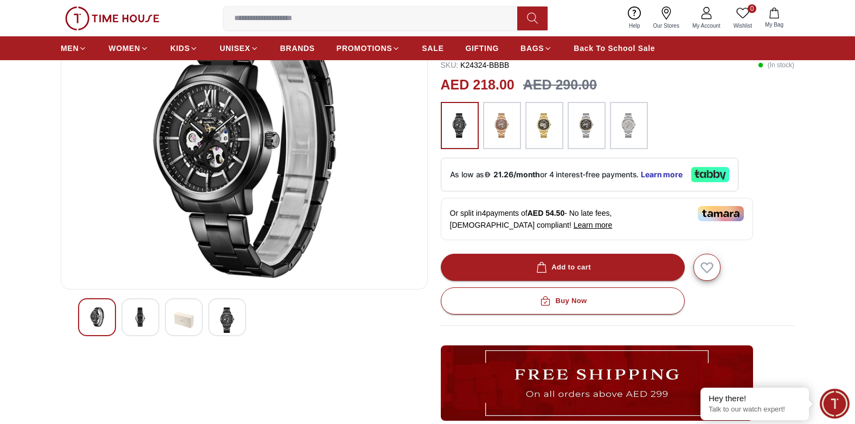
click at [135, 316] on img at bounding box center [141, 317] width 20 height 20
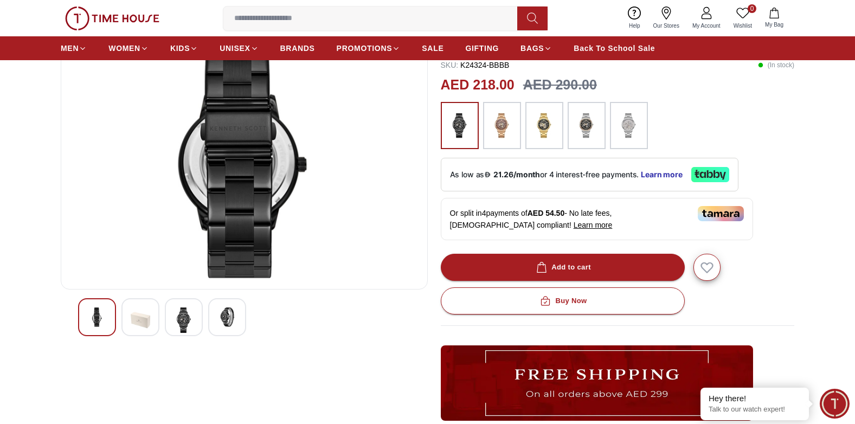
click at [175, 307] on img at bounding box center [184, 319] width 20 height 25
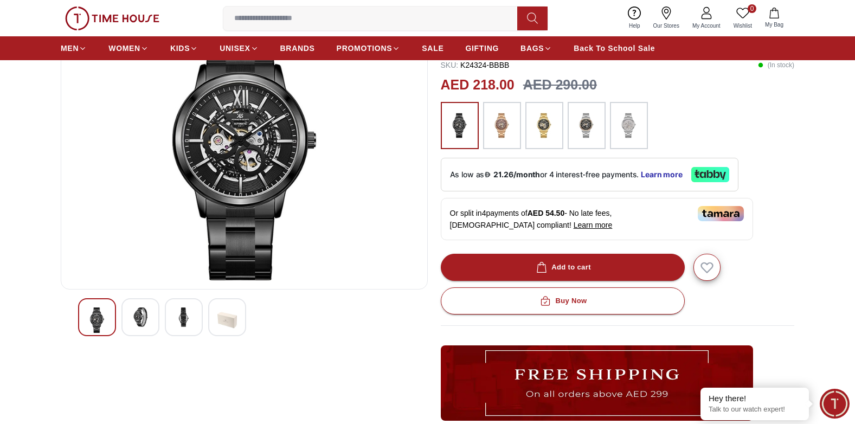
click at [192, 319] on img at bounding box center [184, 317] width 20 height 20
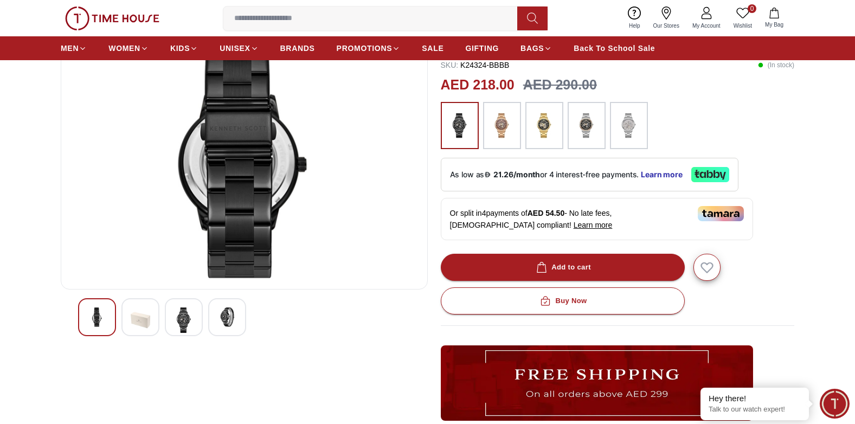
click at [146, 323] on img at bounding box center [141, 319] width 20 height 25
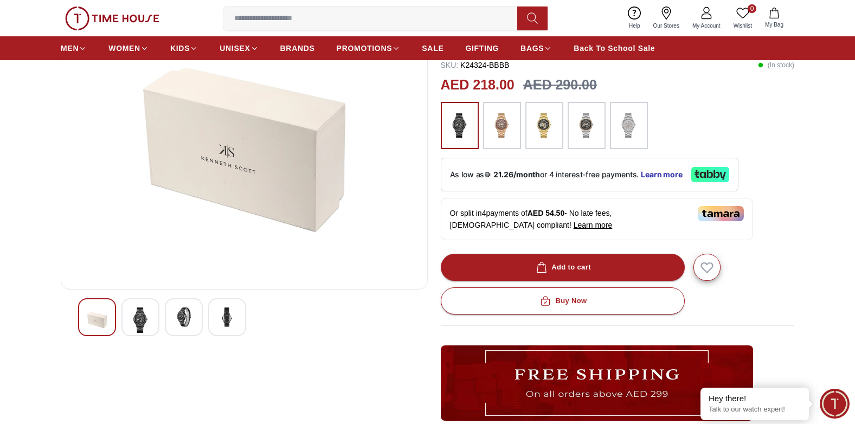
click at [158, 319] on div at bounding box center [140, 317] width 38 height 38
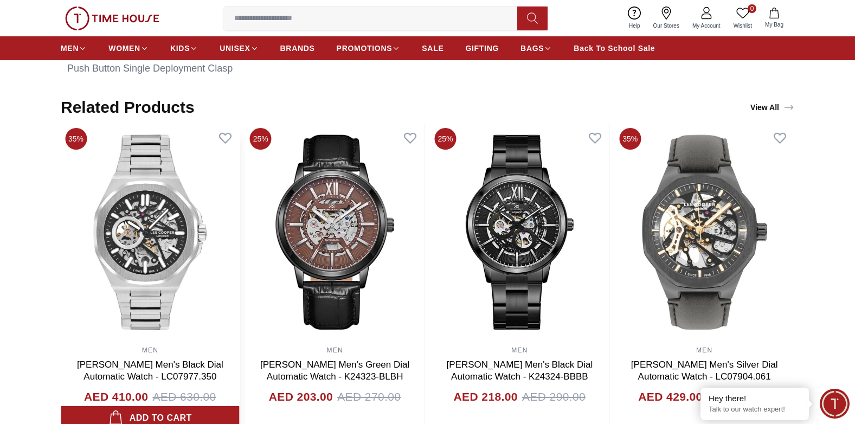
scroll to position [759, 0]
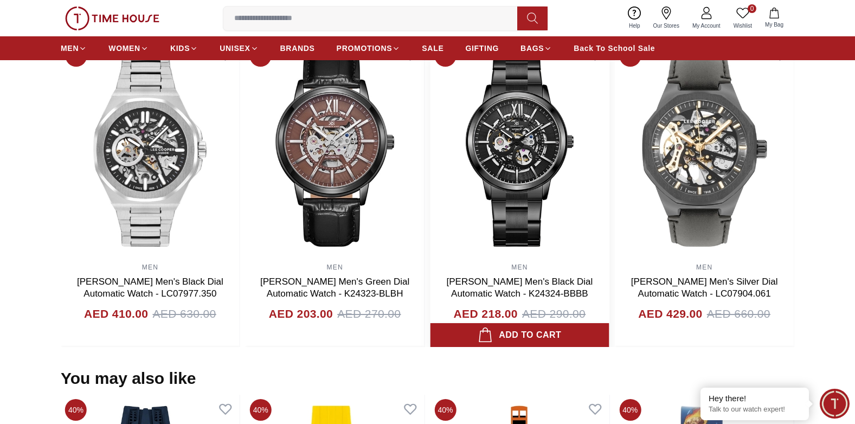
click at [524, 209] on img at bounding box center [519, 149] width 179 height 217
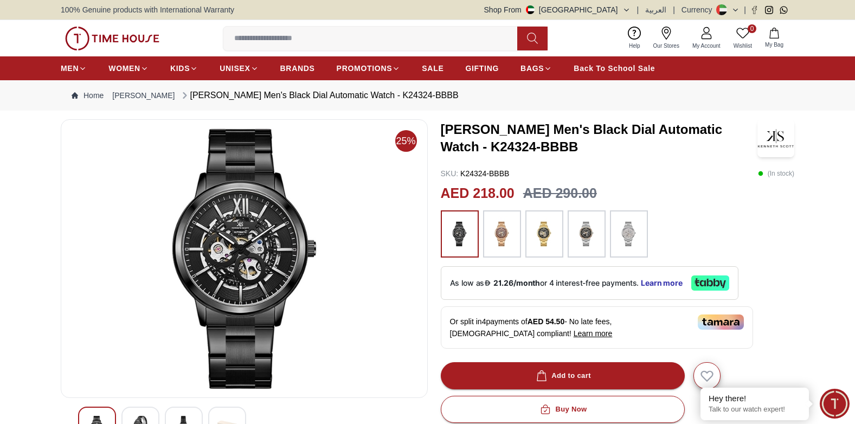
scroll to position [54, 0]
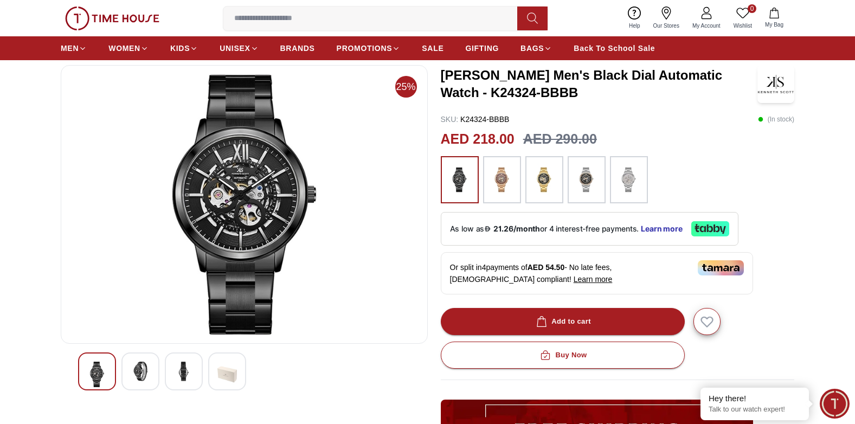
click at [177, 378] on img at bounding box center [184, 371] width 20 height 20
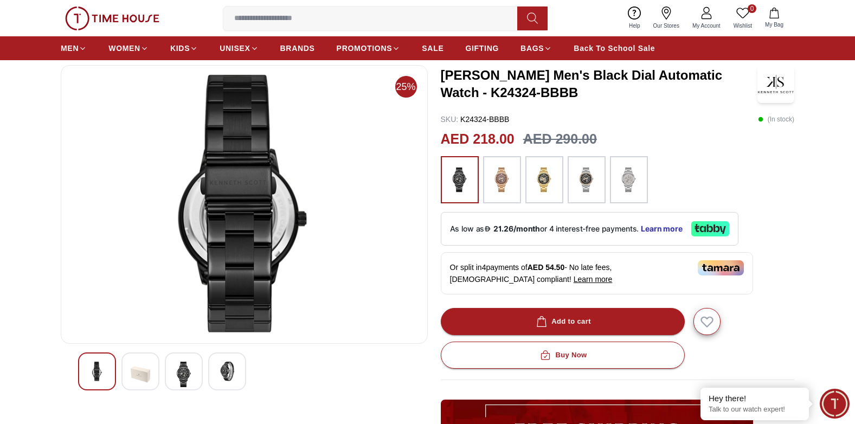
click at [218, 366] on img at bounding box center [227, 371] width 20 height 20
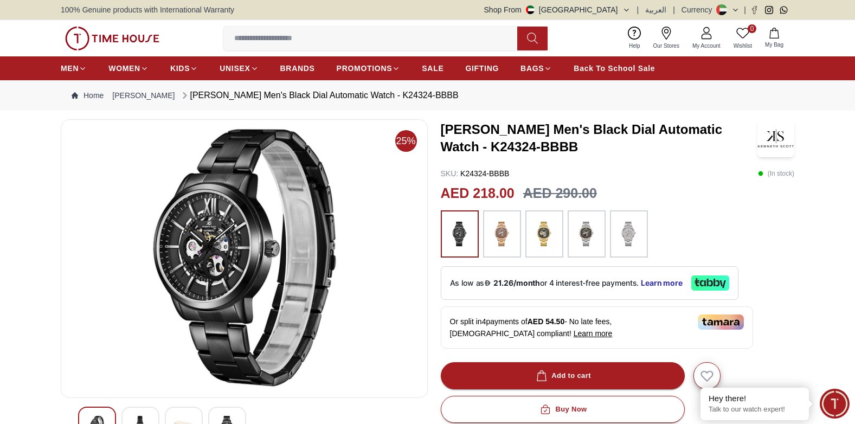
scroll to position [108, 0]
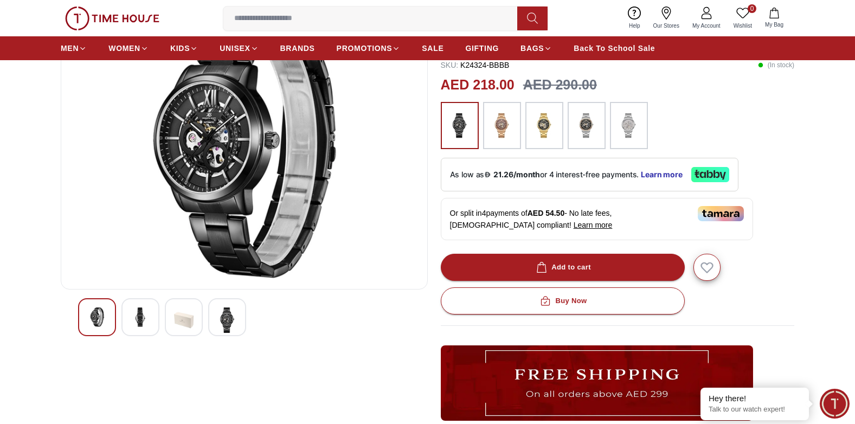
click at [140, 314] on img at bounding box center [141, 317] width 20 height 20
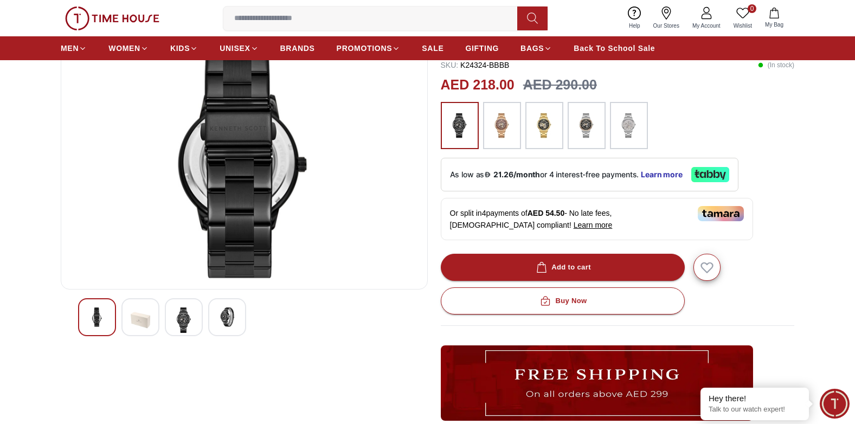
click at [180, 315] on img at bounding box center [184, 319] width 20 height 25
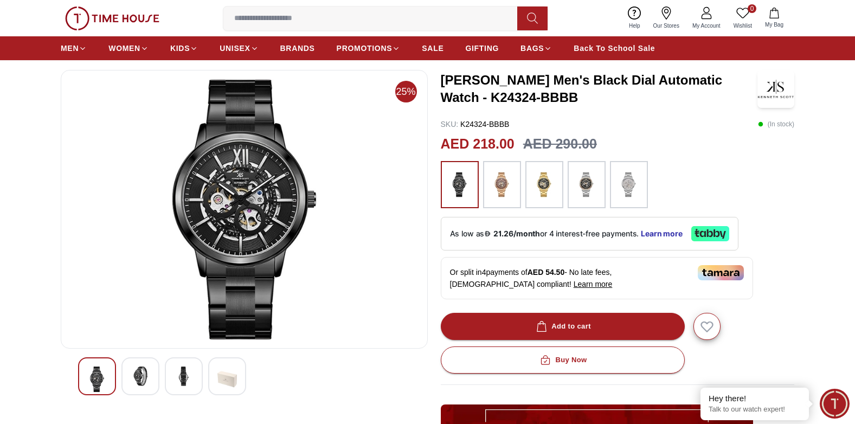
scroll to position [0, 0]
